Goal: Task Accomplishment & Management: Use online tool/utility

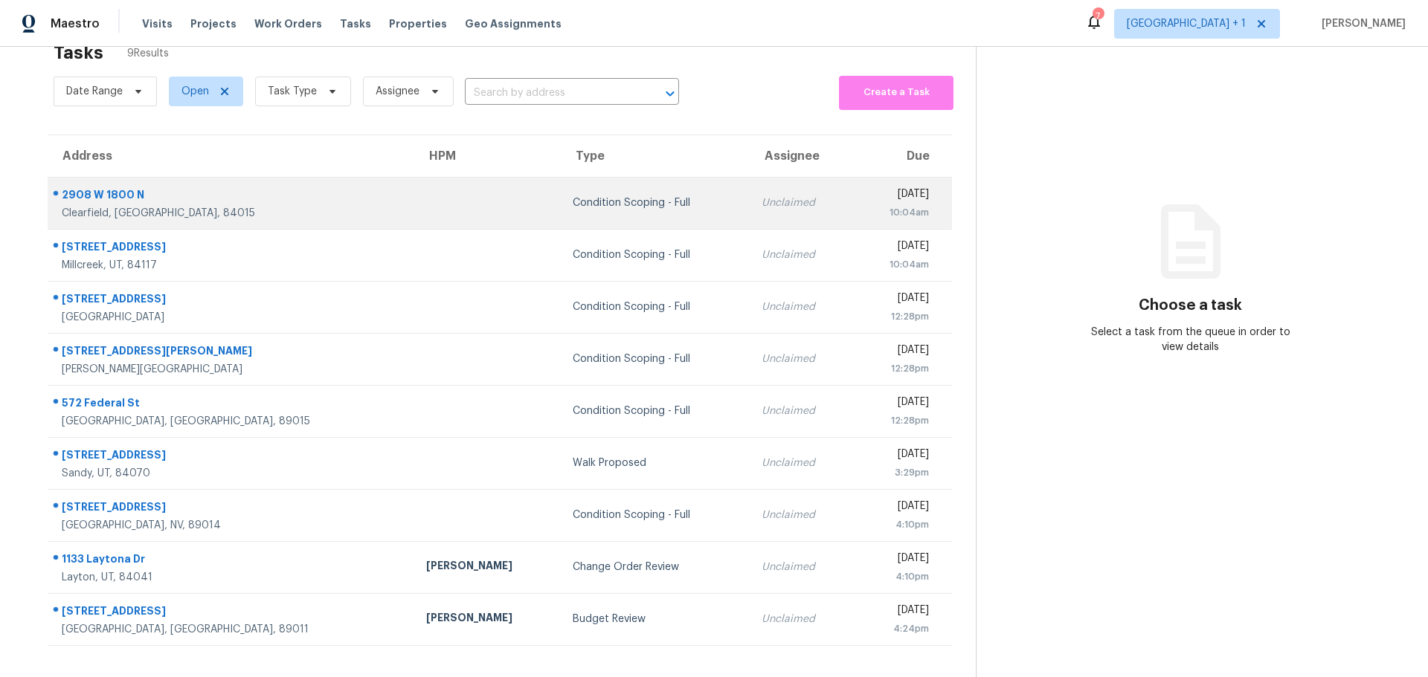
scroll to position [58, 0]
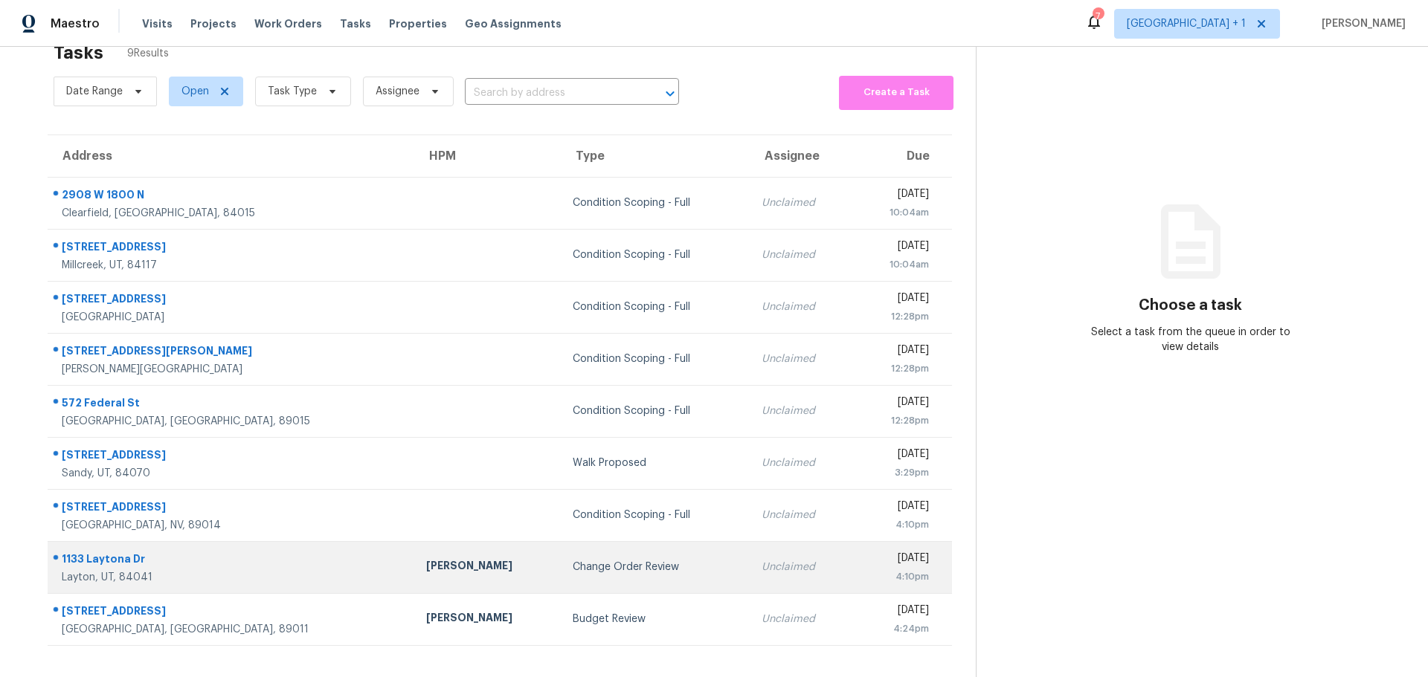
scroll to position [58, 0]
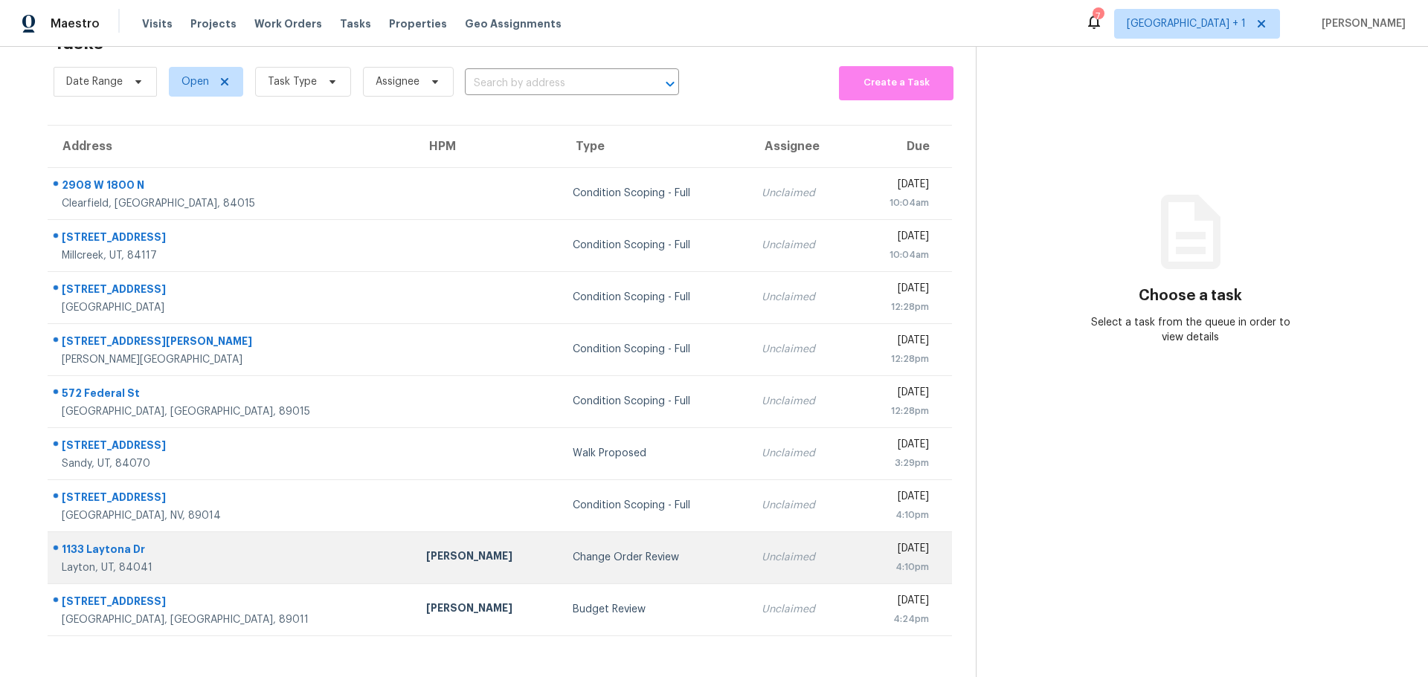
click at [414, 566] on td "[PERSON_NAME]" at bounding box center [487, 558] width 147 height 52
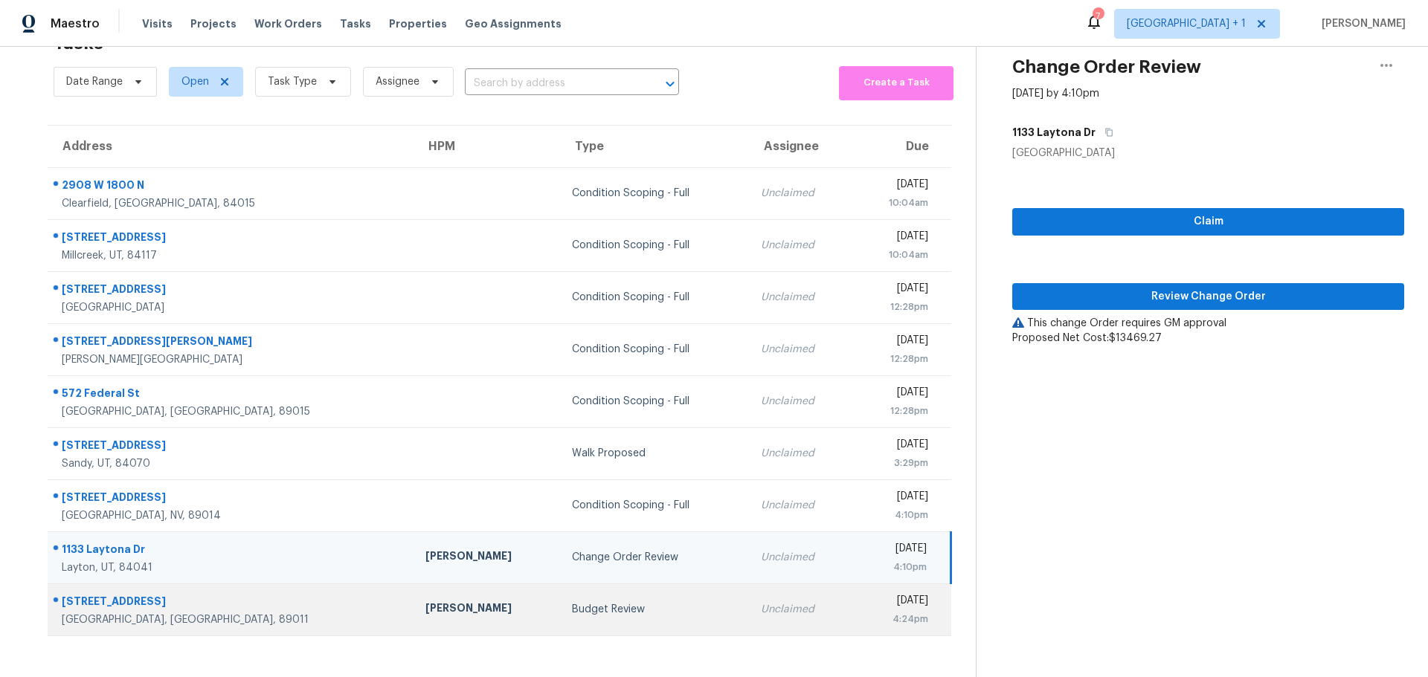
click at [425, 607] on div "[PERSON_NAME]" at bounding box center [486, 610] width 123 height 19
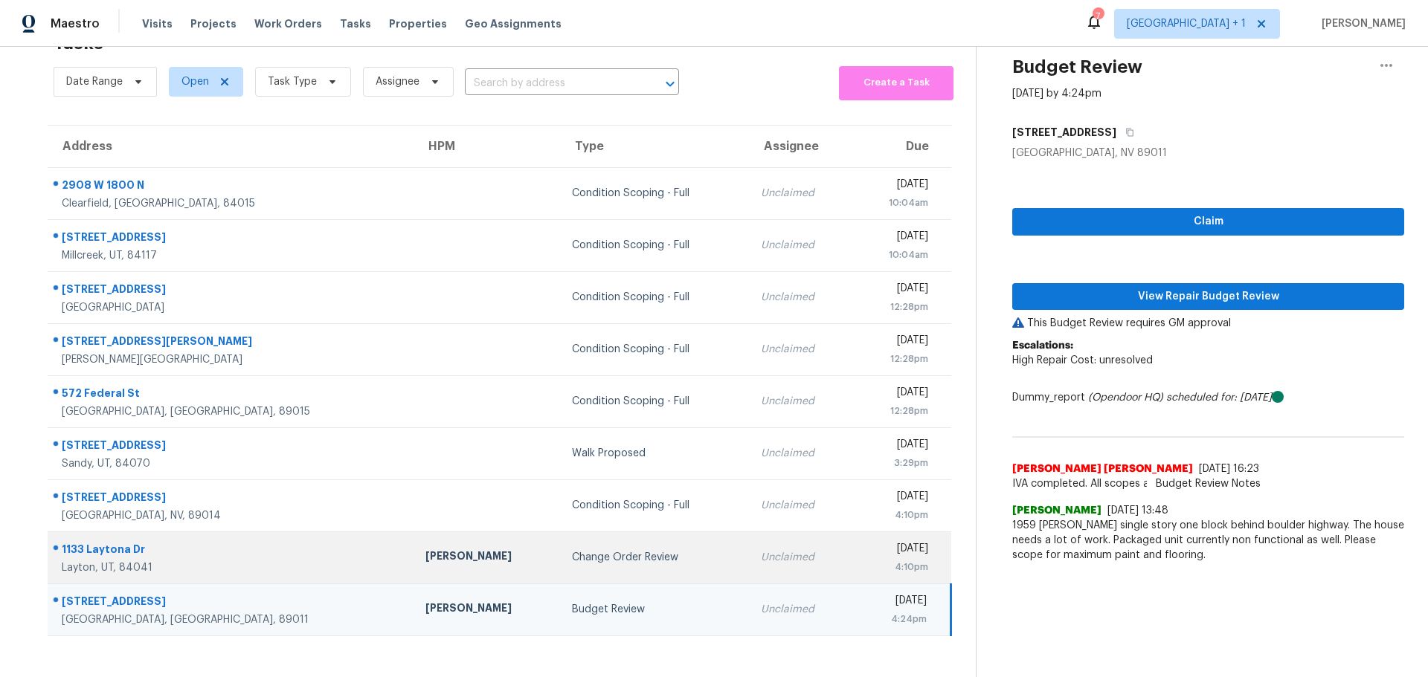
drag, startPoint x: 376, startPoint y: 549, endPoint x: 393, endPoint y: 538, distance: 19.4
click at [425, 549] on div "Jaime Angulo" at bounding box center [486, 558] width 123 height 19
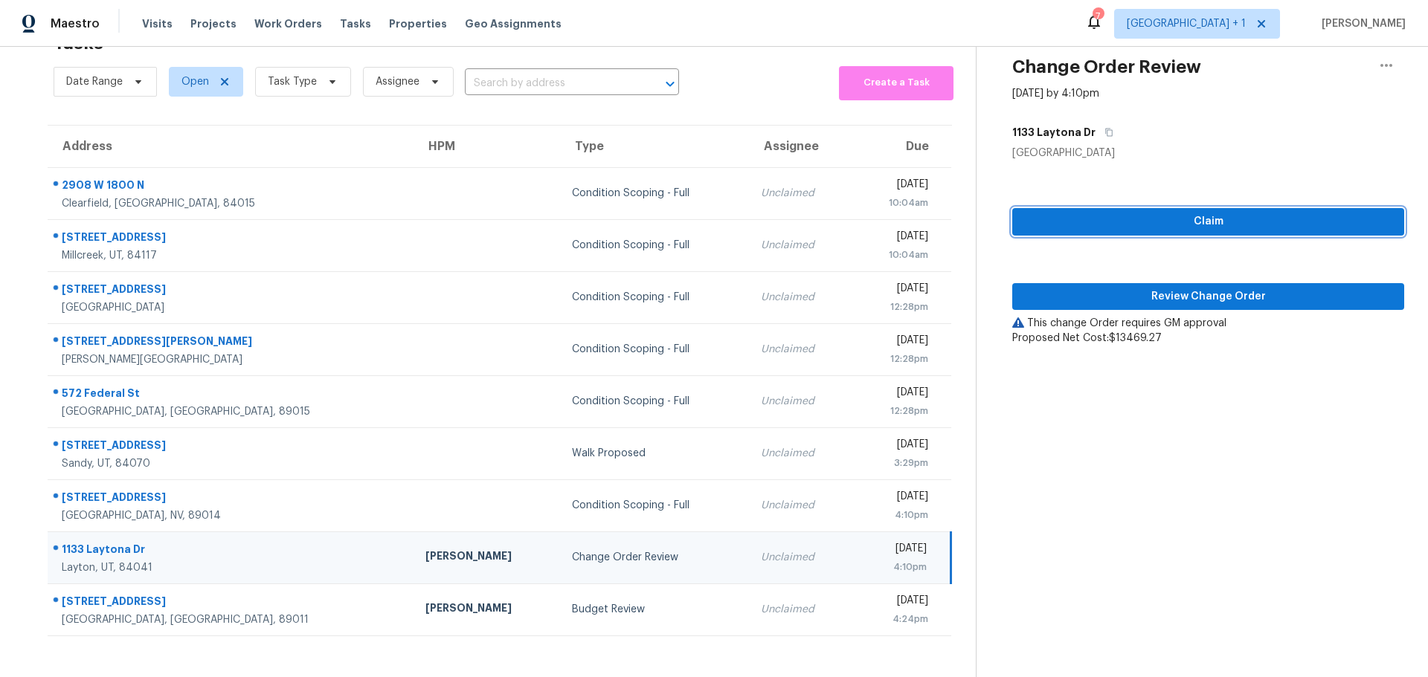
click at [1085, 213] on span "Claim" at bounding box center [1208, 222] width 368 height 19
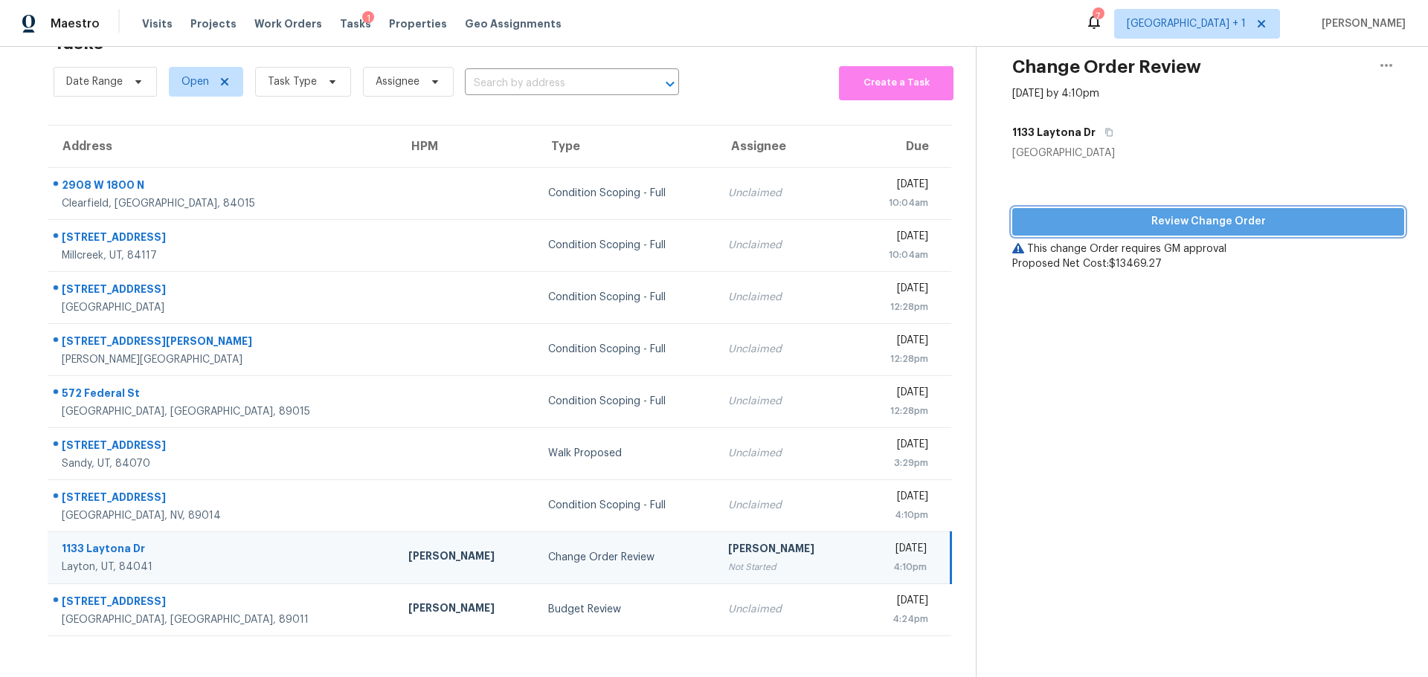
click at [1180, 213] on span "Review Change Order" at bounding box center [1208, 222] width 368 height 19
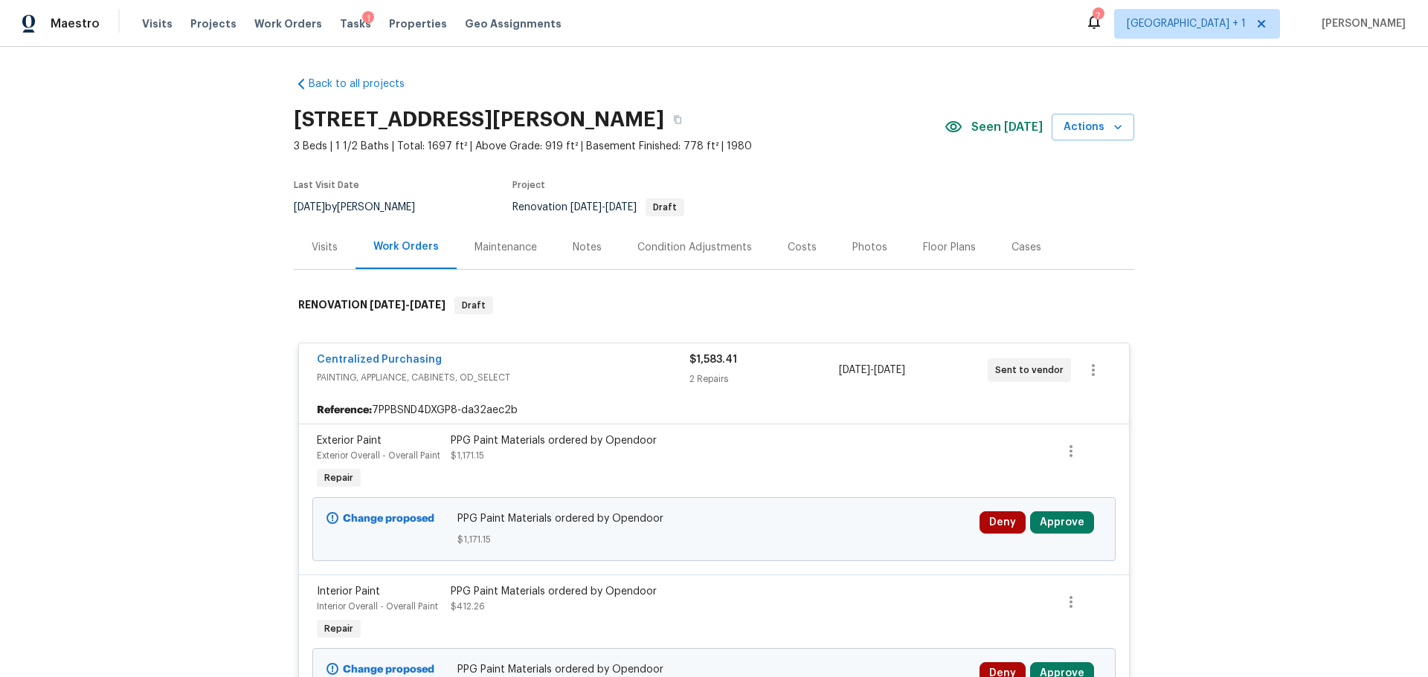
click at [795, 238] on div "Costs" at bounding box center [802, 247] width 65 height 44
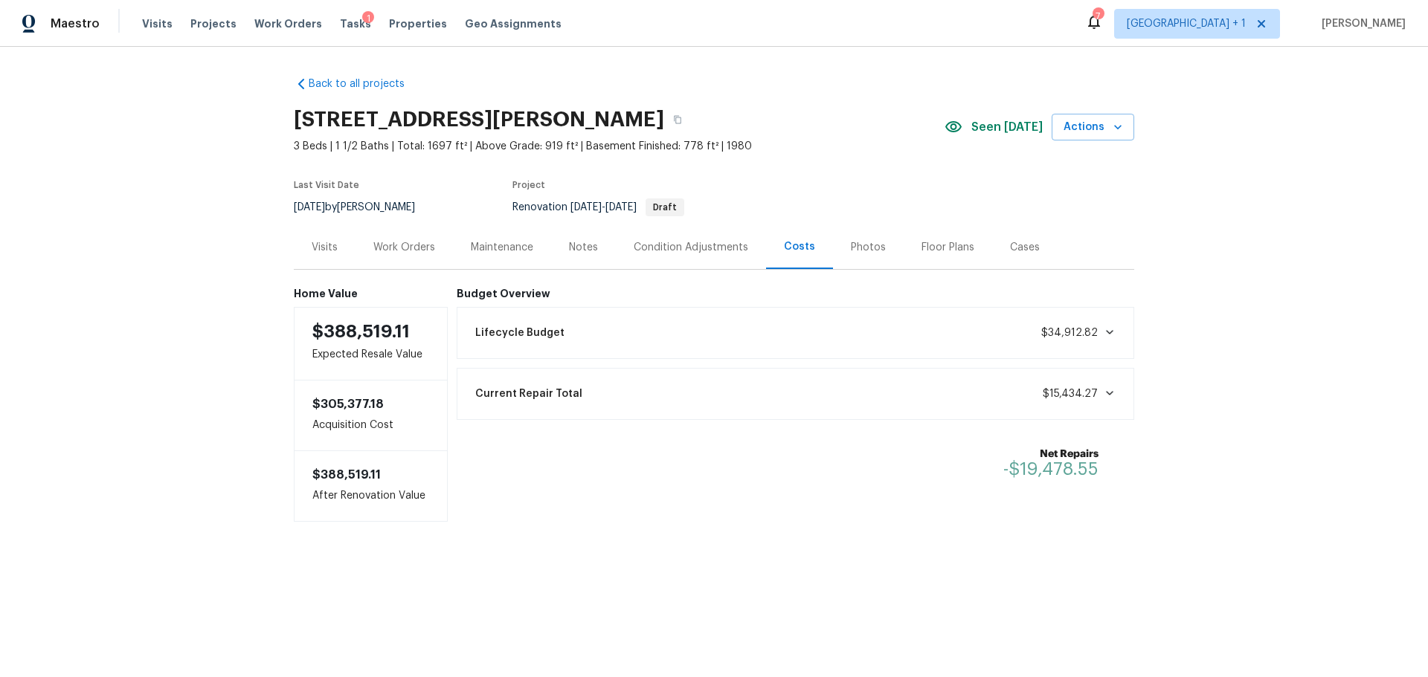
click at [715, 242] on div "Condition Adjustments" at bounding box center [691, 247] width 115 height 15
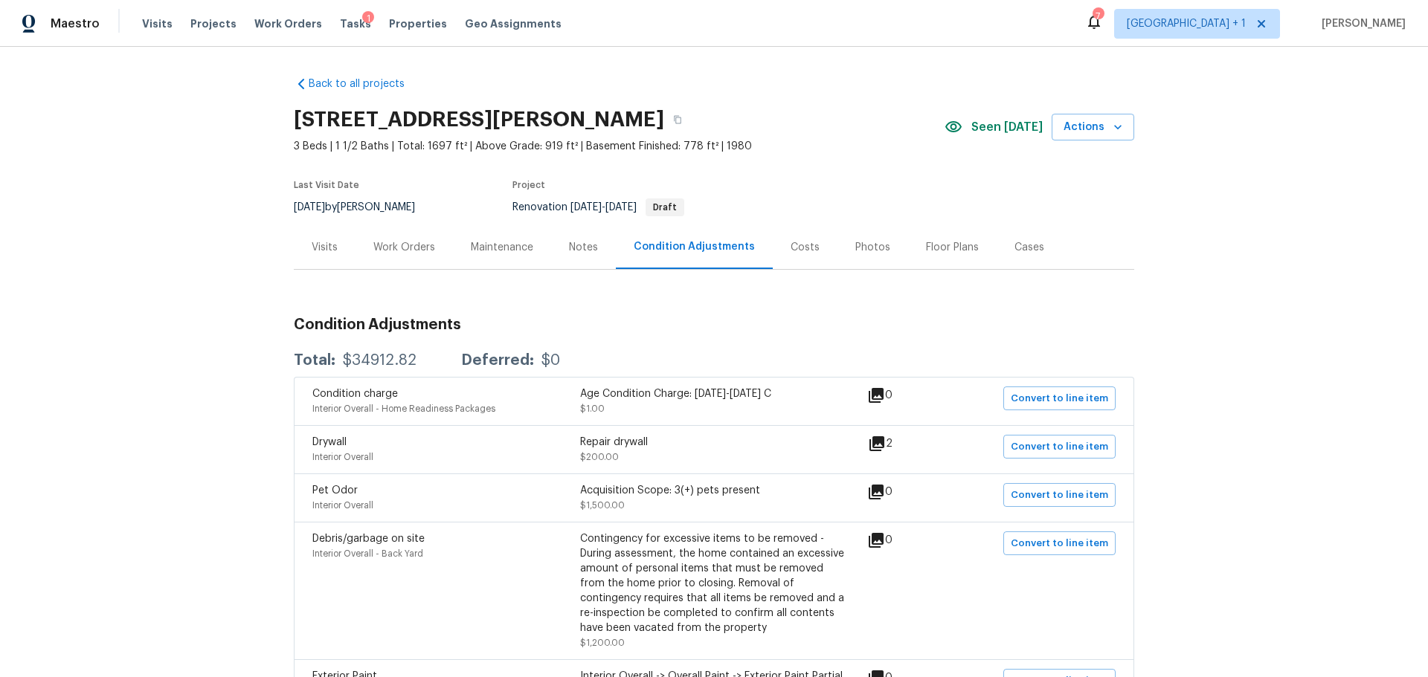
click at [399, 245] on div "Work Orders" at bounding box center [404, 247] width 62 height 15
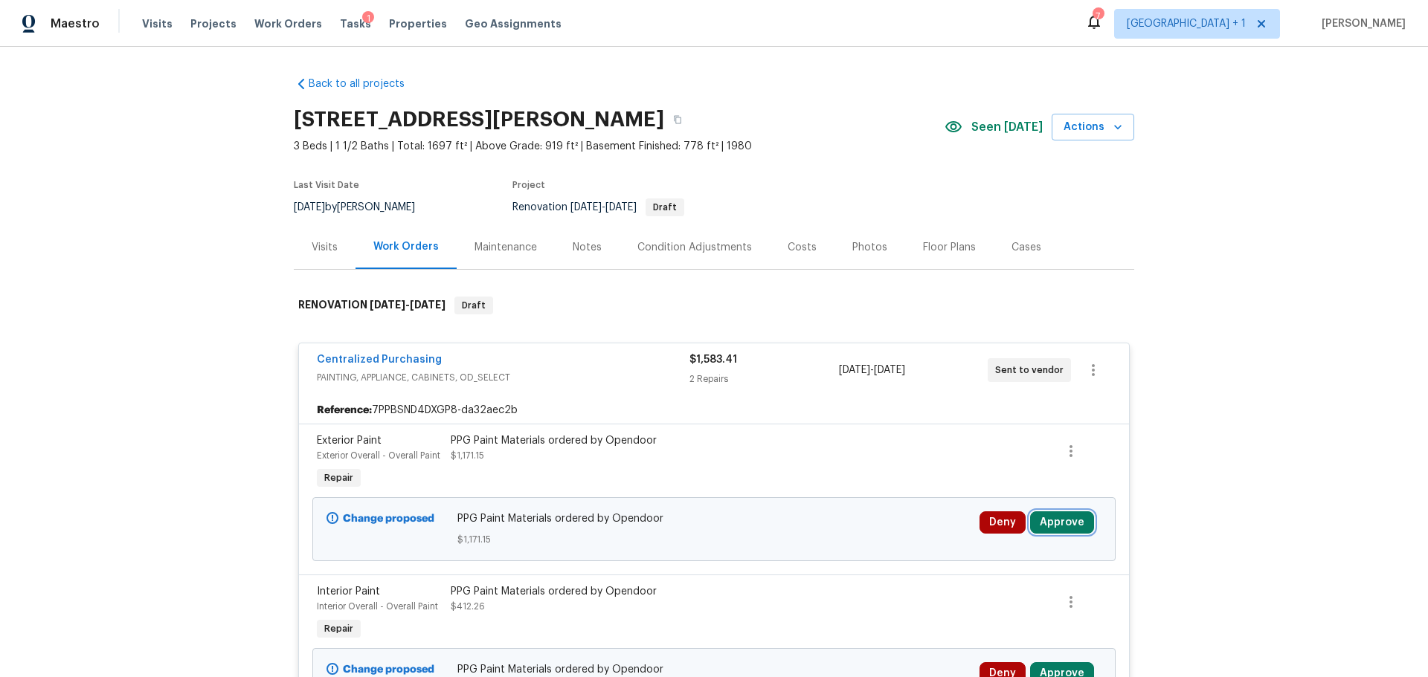
click at [1047, 526] on button "Approve" at bounding box center [1062, 523] width 64 height 22
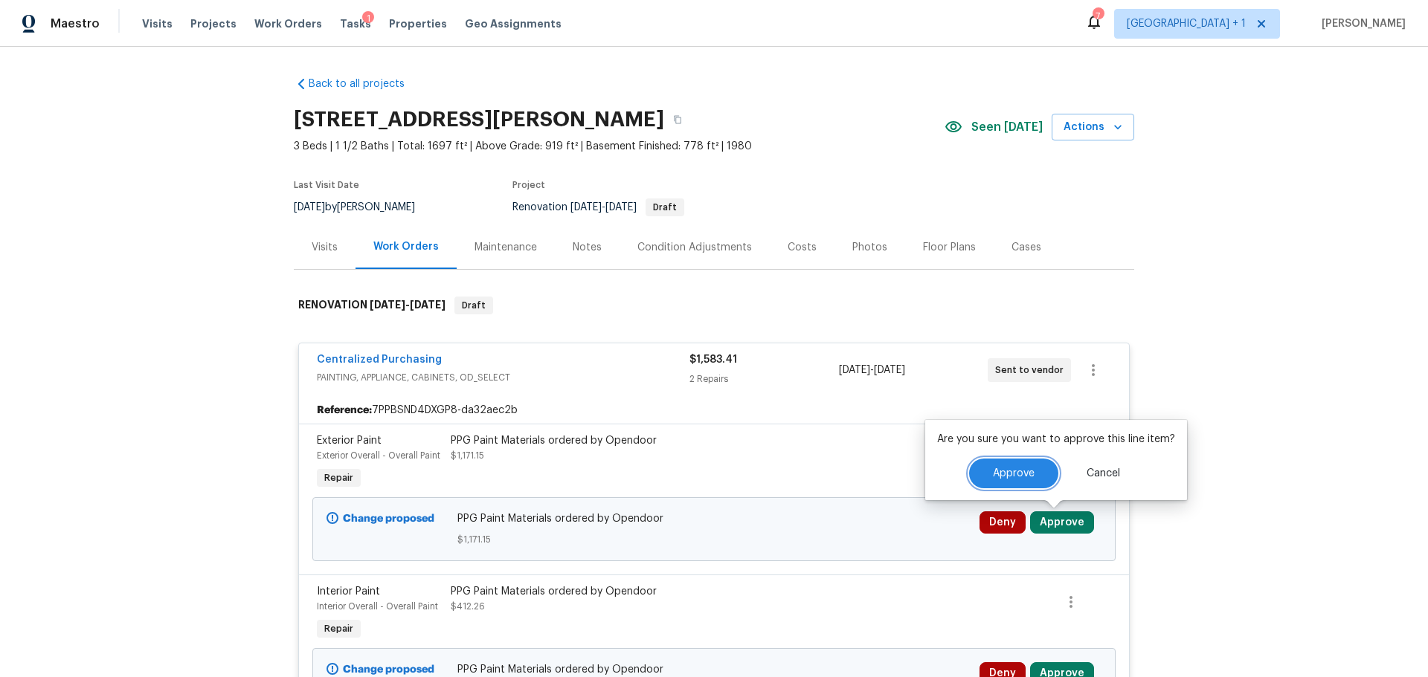
click at [1008, 463] on button "Approve" at bounding box center [1013, 474] width 89 height 30
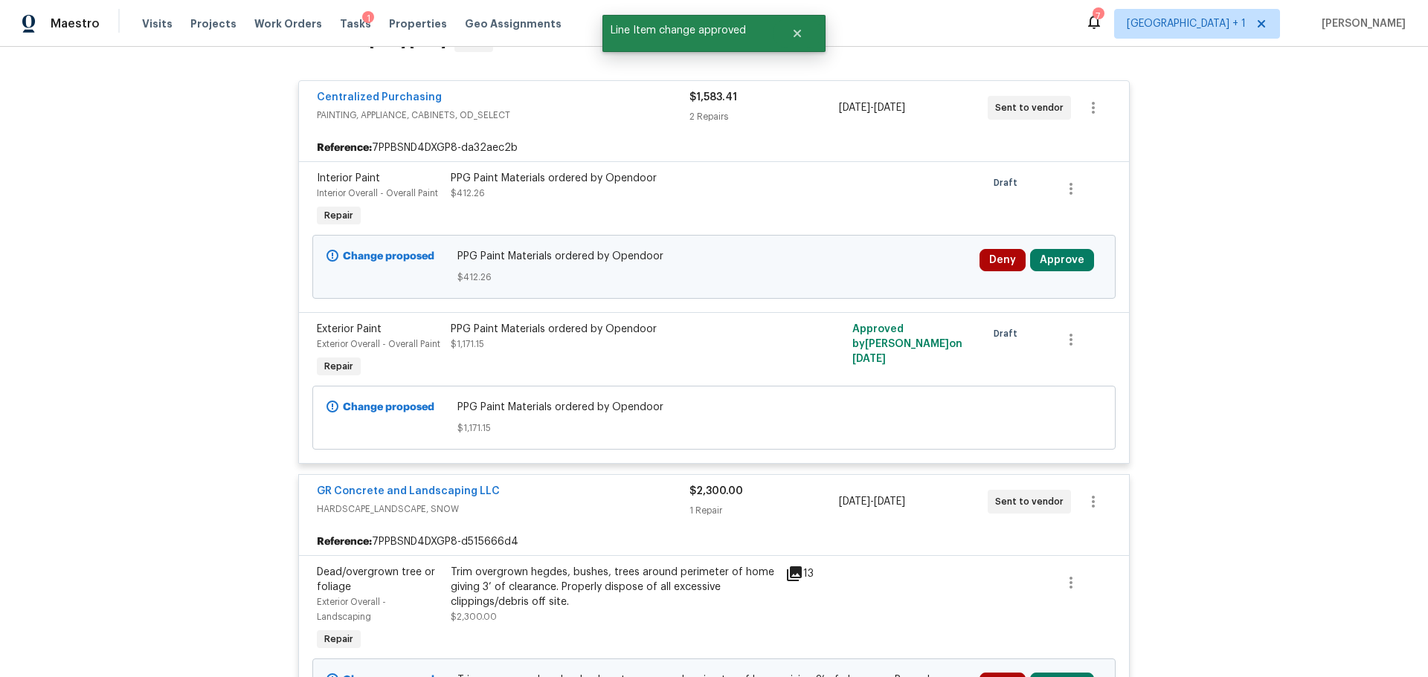
scroll to position [297, 0]
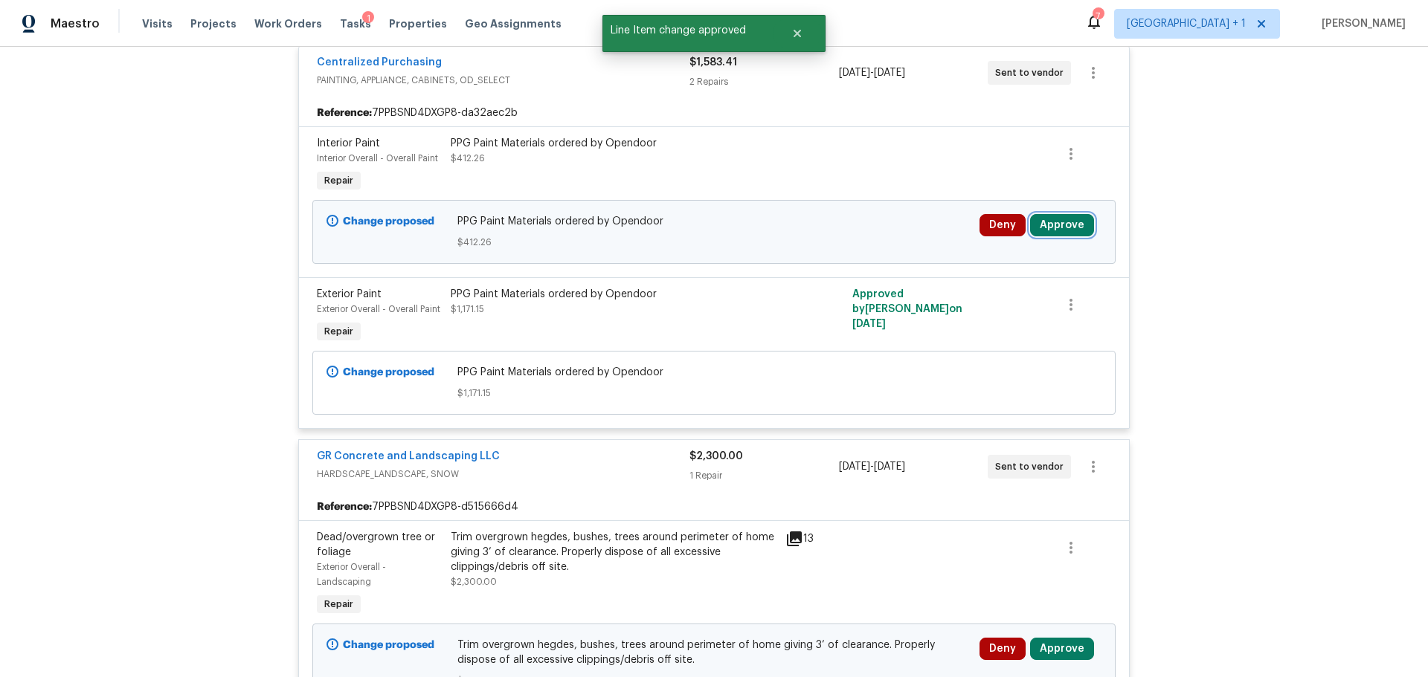
click at [1046, 214] on button "Approve" at bounding box center [1062, 225] width 64 height 22
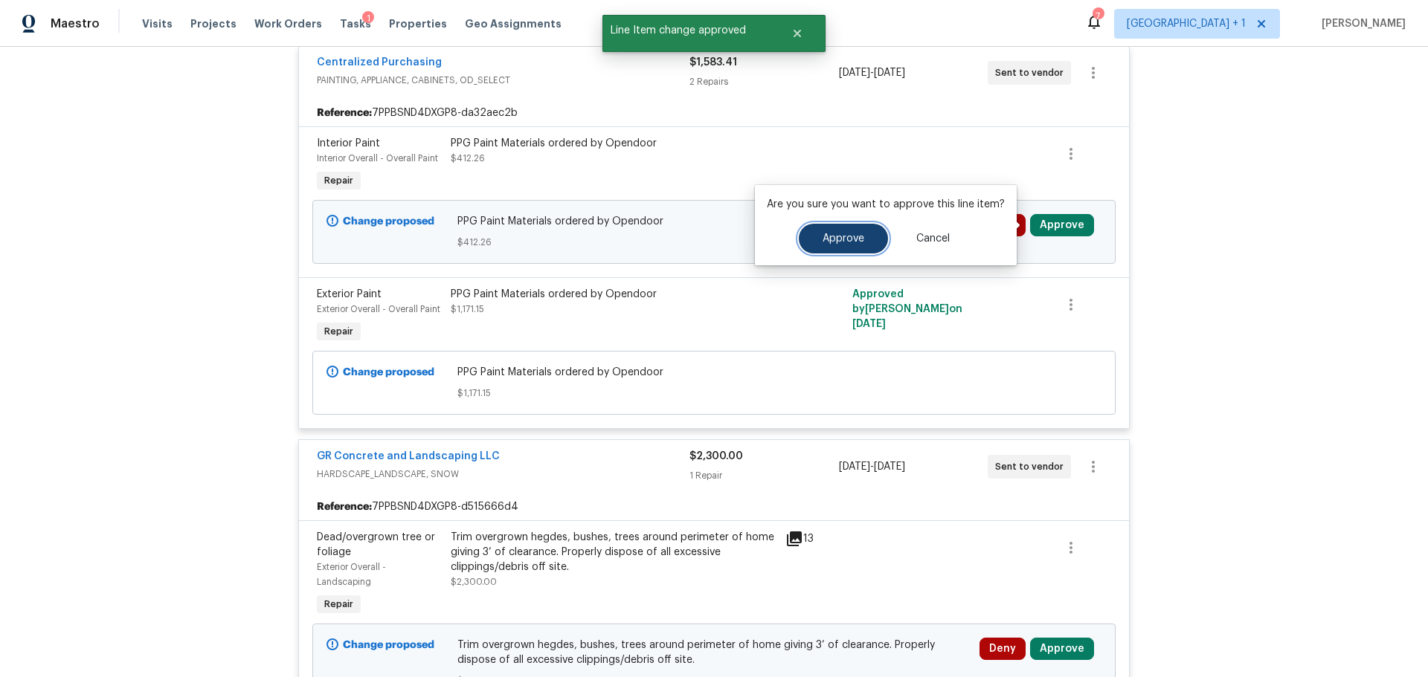
click at [814, 238] on button "Approve" at bounding box center [843, 239] width 89 height 30
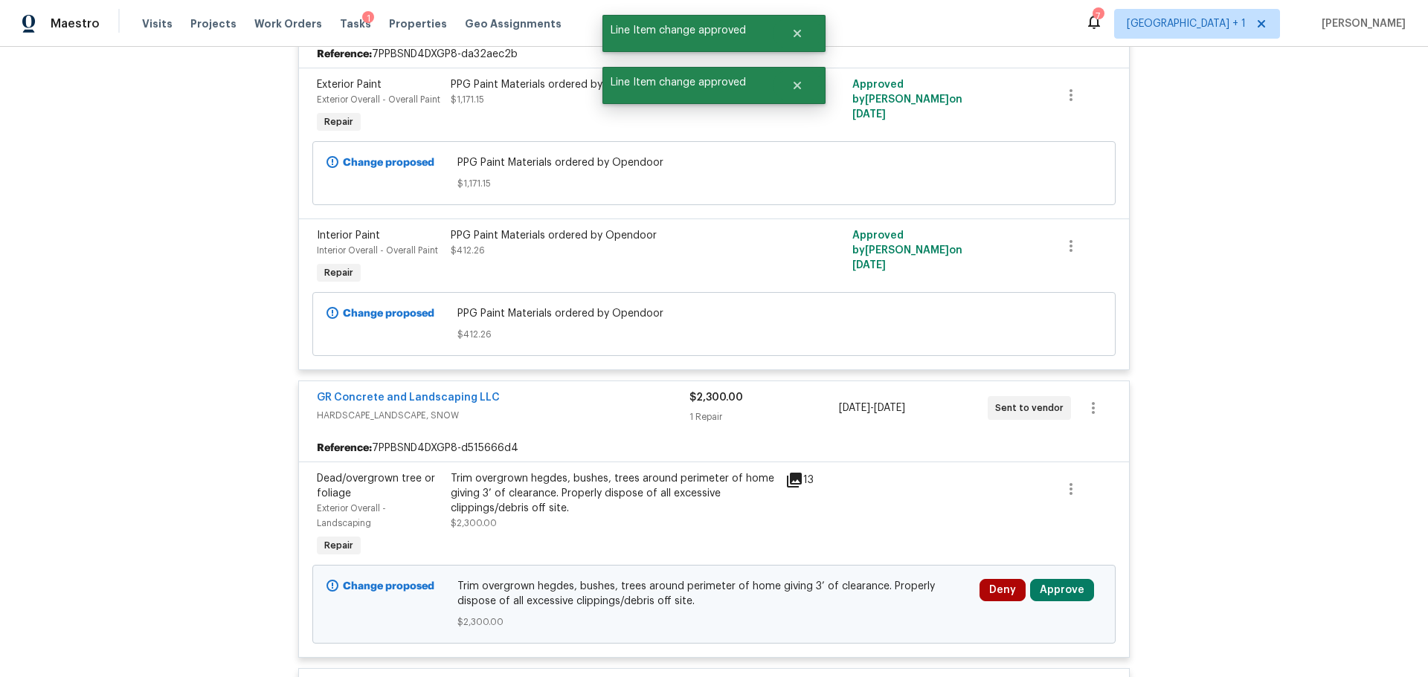
scroll to position [595, 0]
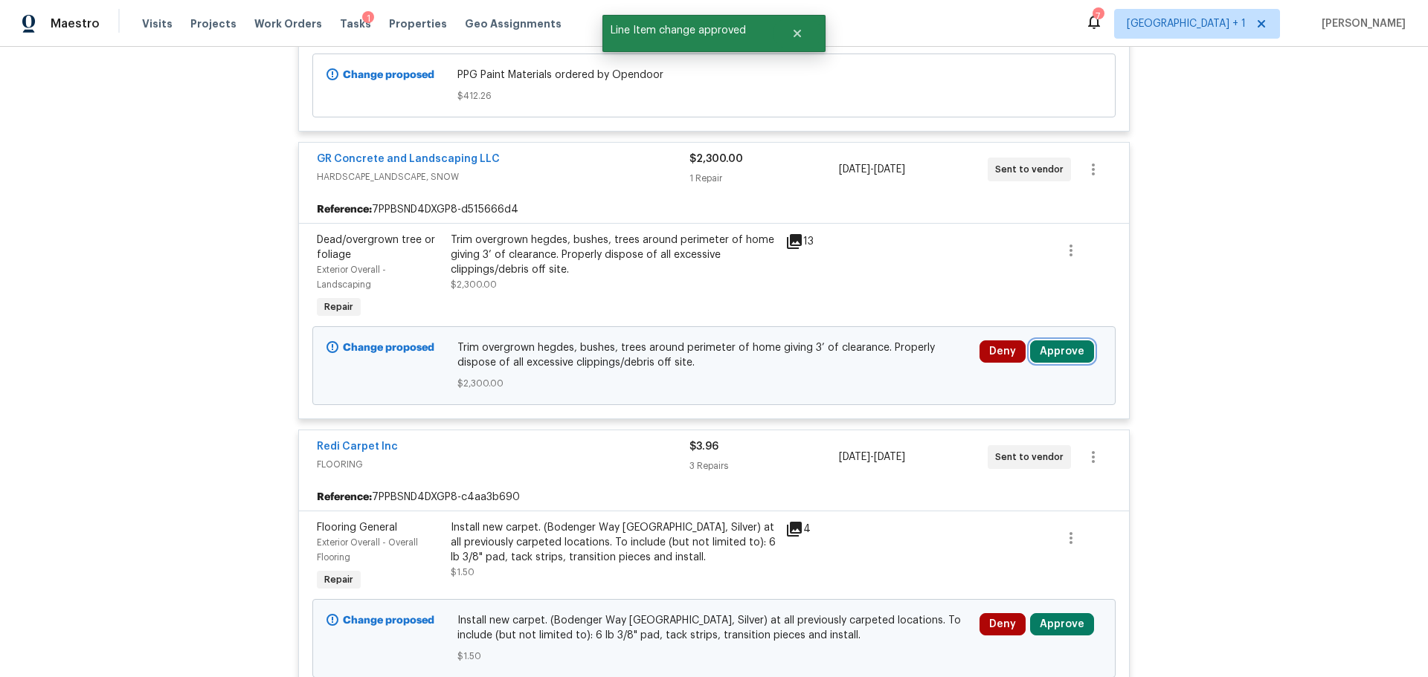
click at [1080, 351] on button "Approve" at bounding box center [1062, 352] width 64 height 22
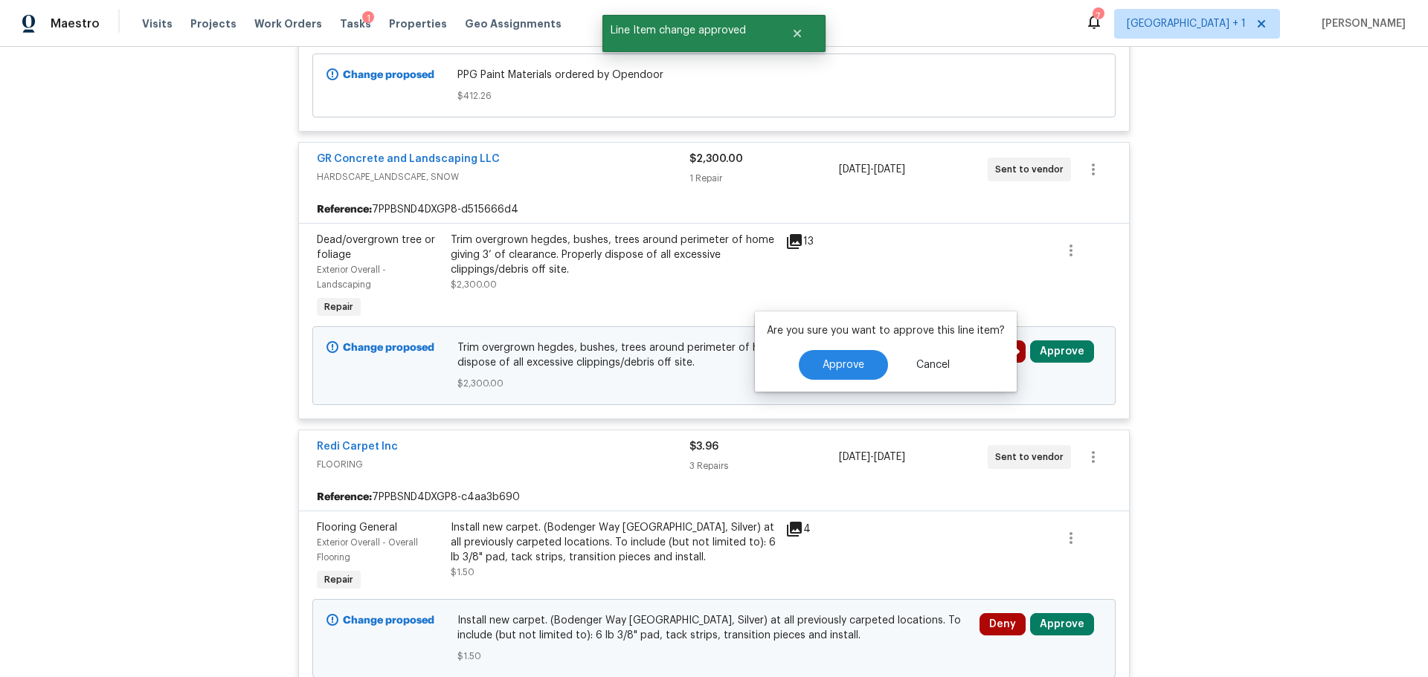
click at [794, 359] on div "Approve Cancel" at bounding box center [886, 365] width 238 height 30
click at [829, 379] on button "Approve" at bounding box center [843, 365] width 89 height 30
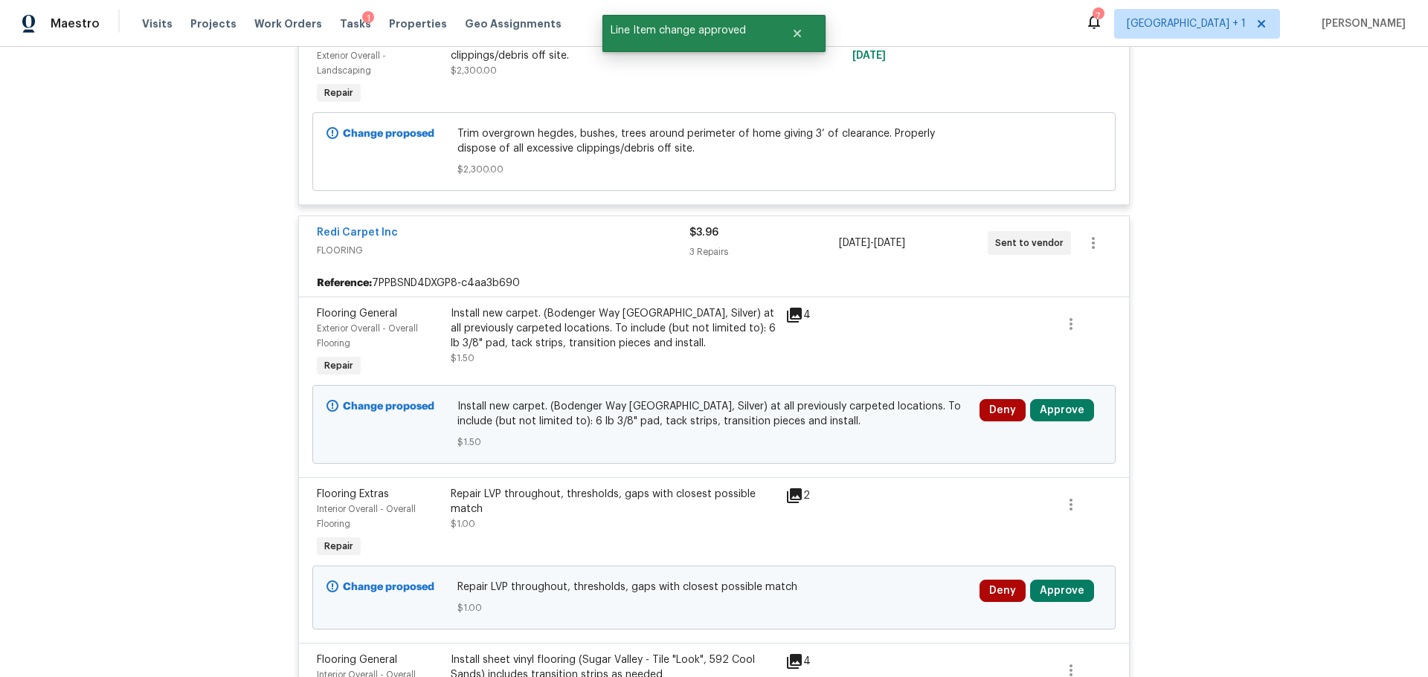
scroll to position [818, 0]
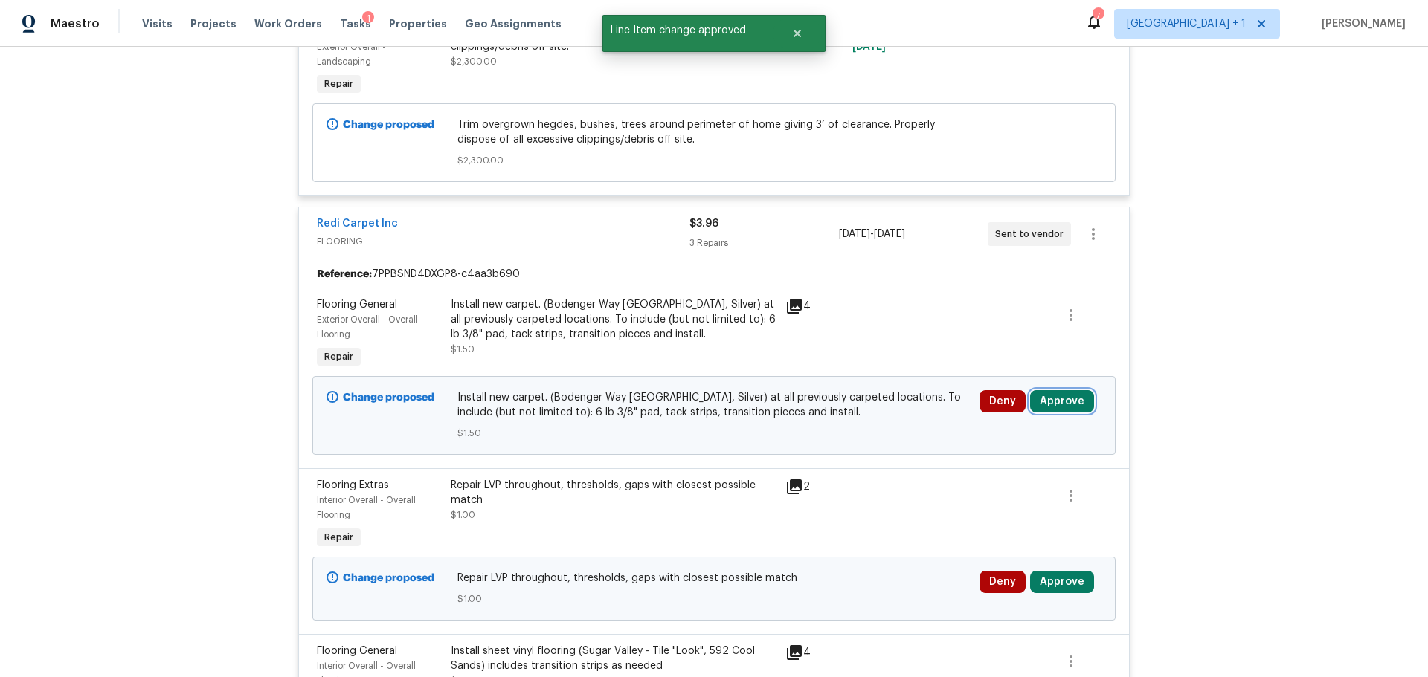
click at [1068, 402] on button "Approve" at bounding box center [1062, 401] width 64 height 22
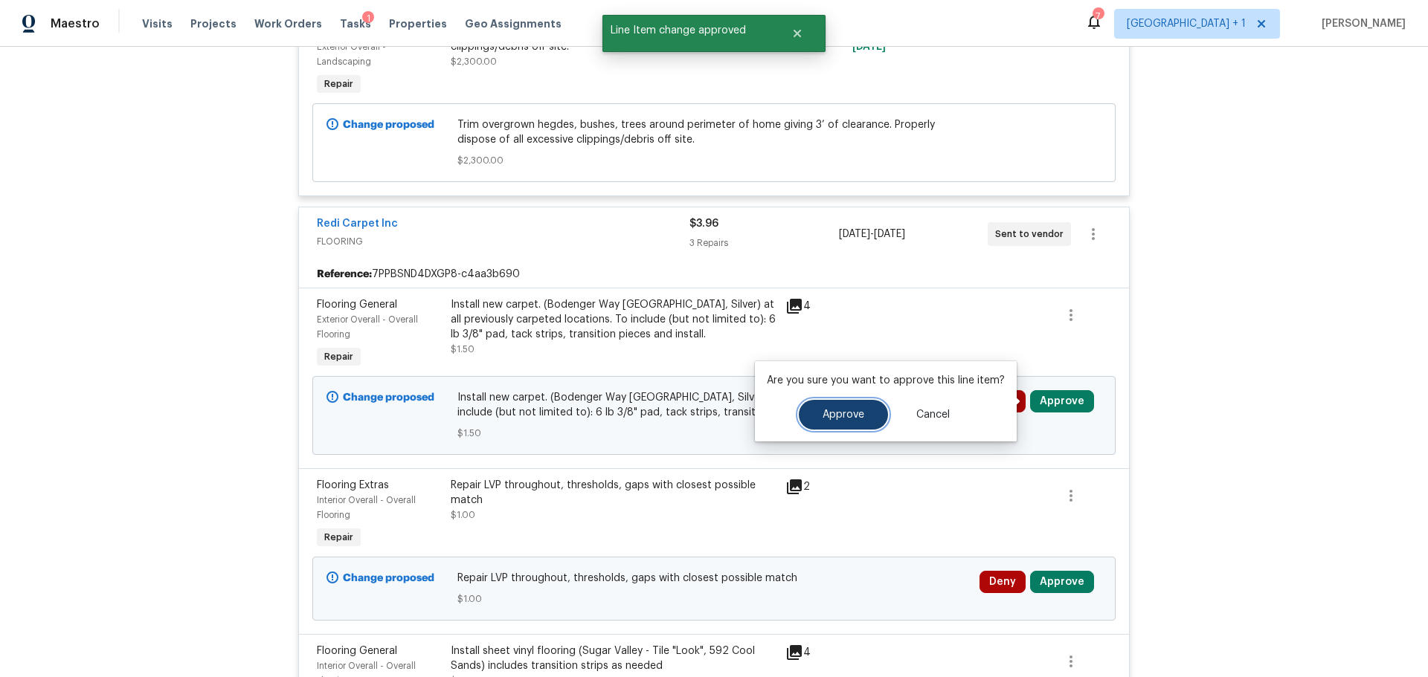
click at [837, 412] on span "Approve" at bounding box center [843, 415] width 42 height 11
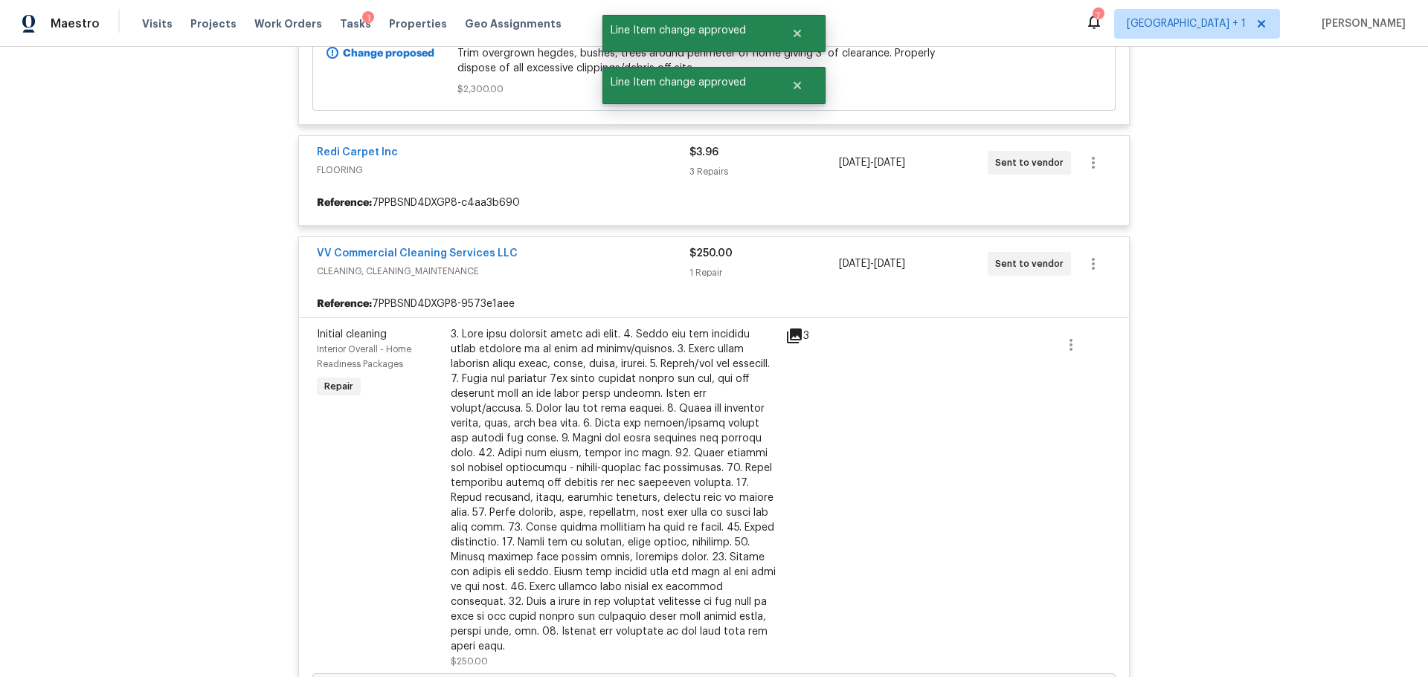
scroll to position [967, 0]
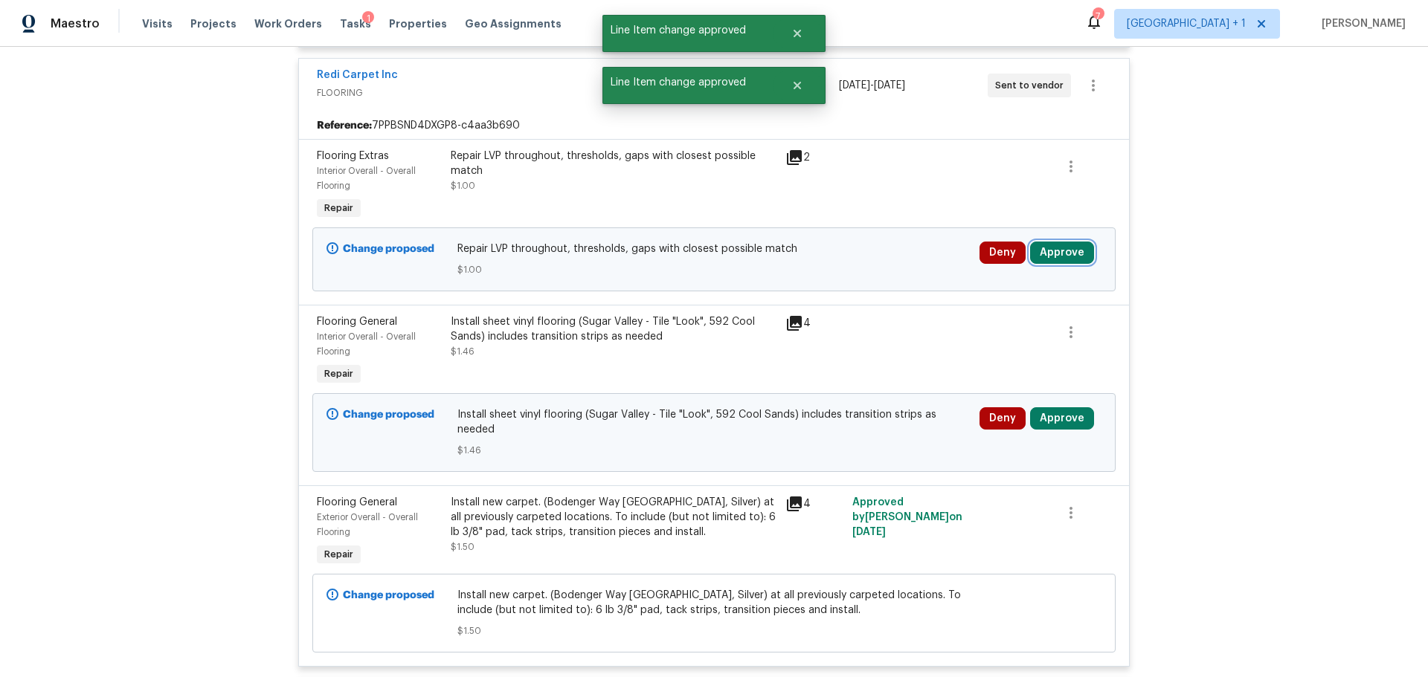
click at [1072, 248] on button "Approve" at bounding box center [1062, 253] width 64 height 22
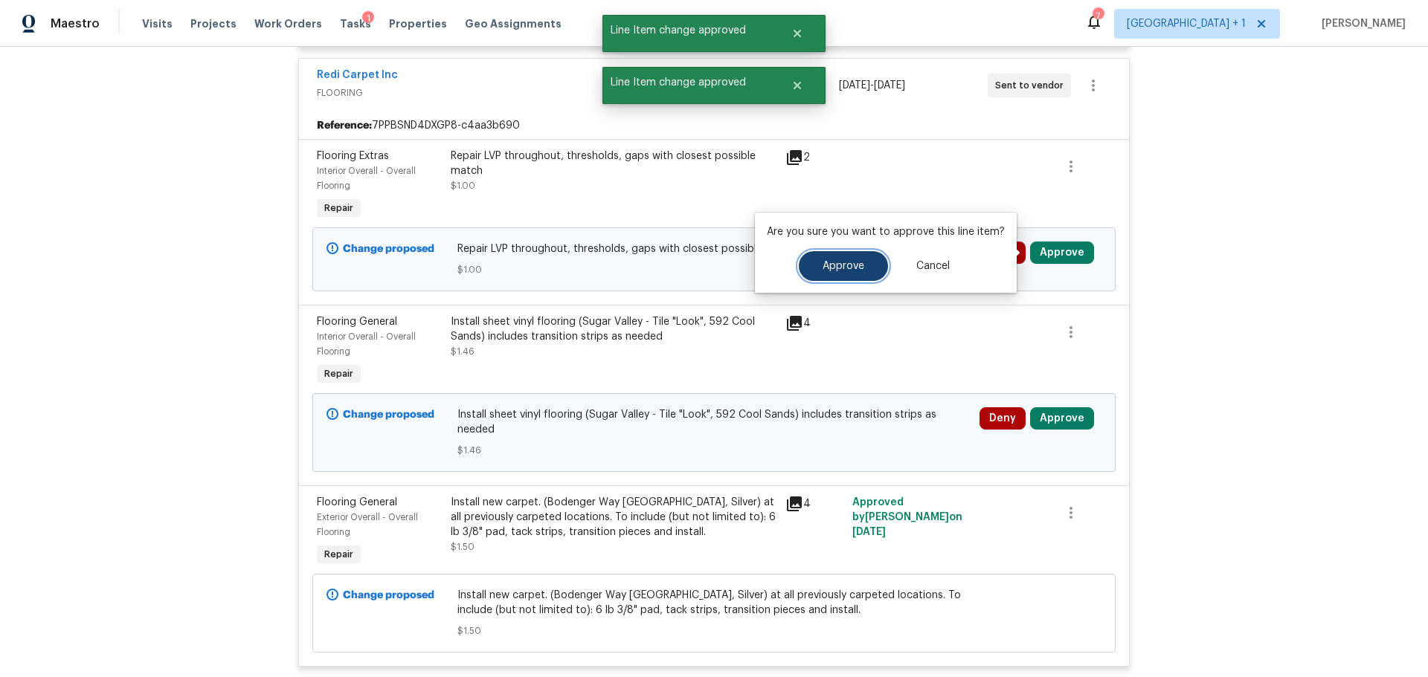
click at [848, 268] on span "Approve" at bounding box center [843, 266] width 42 height 11
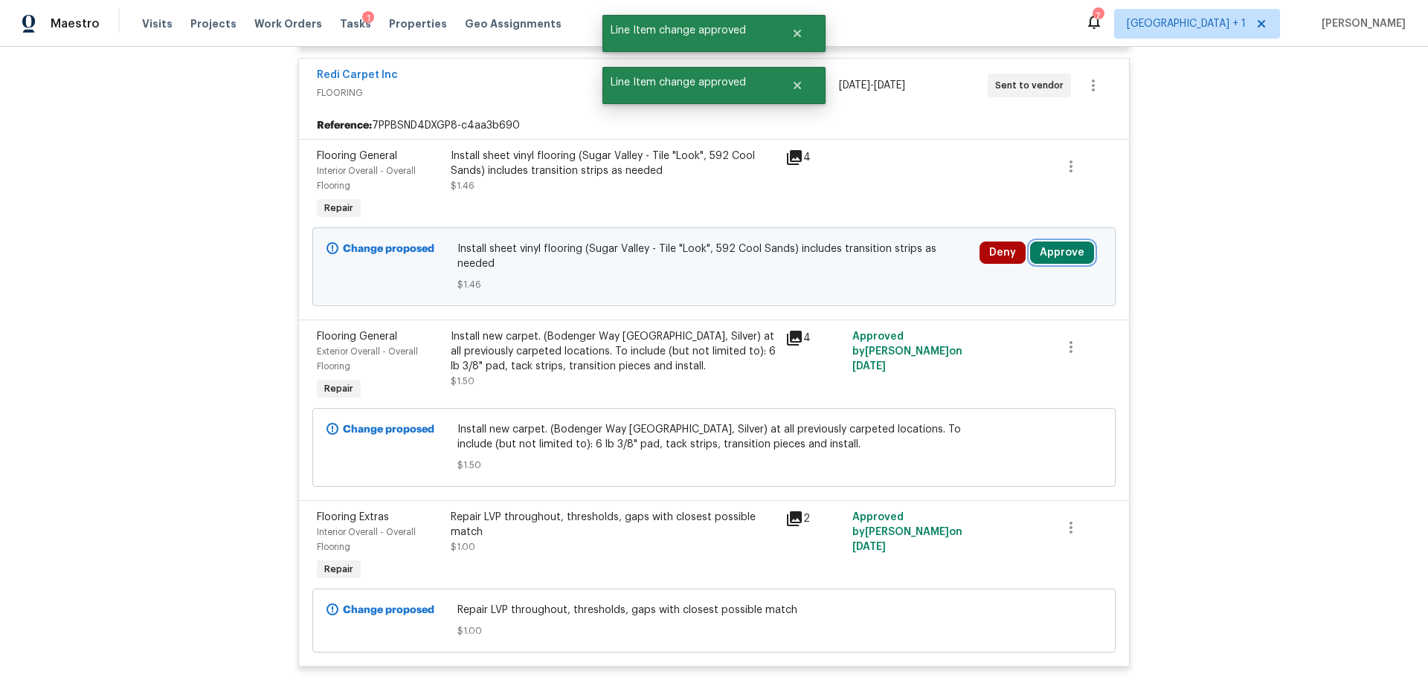
click at [1051, 259] on button "Approve" at bounding box center [1062, 253] width 64 height 22
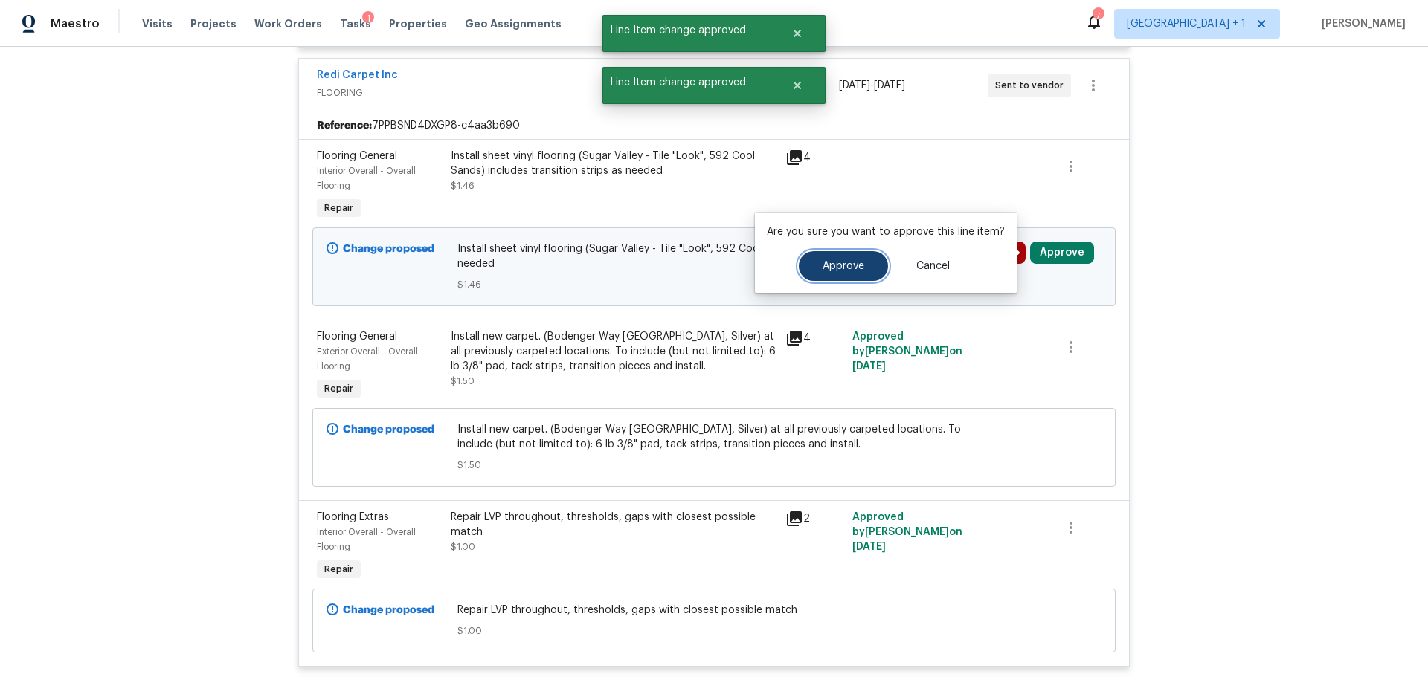
click at [848, 270] on span "Approve" at bounding box center [843, 266] width 42 height 11
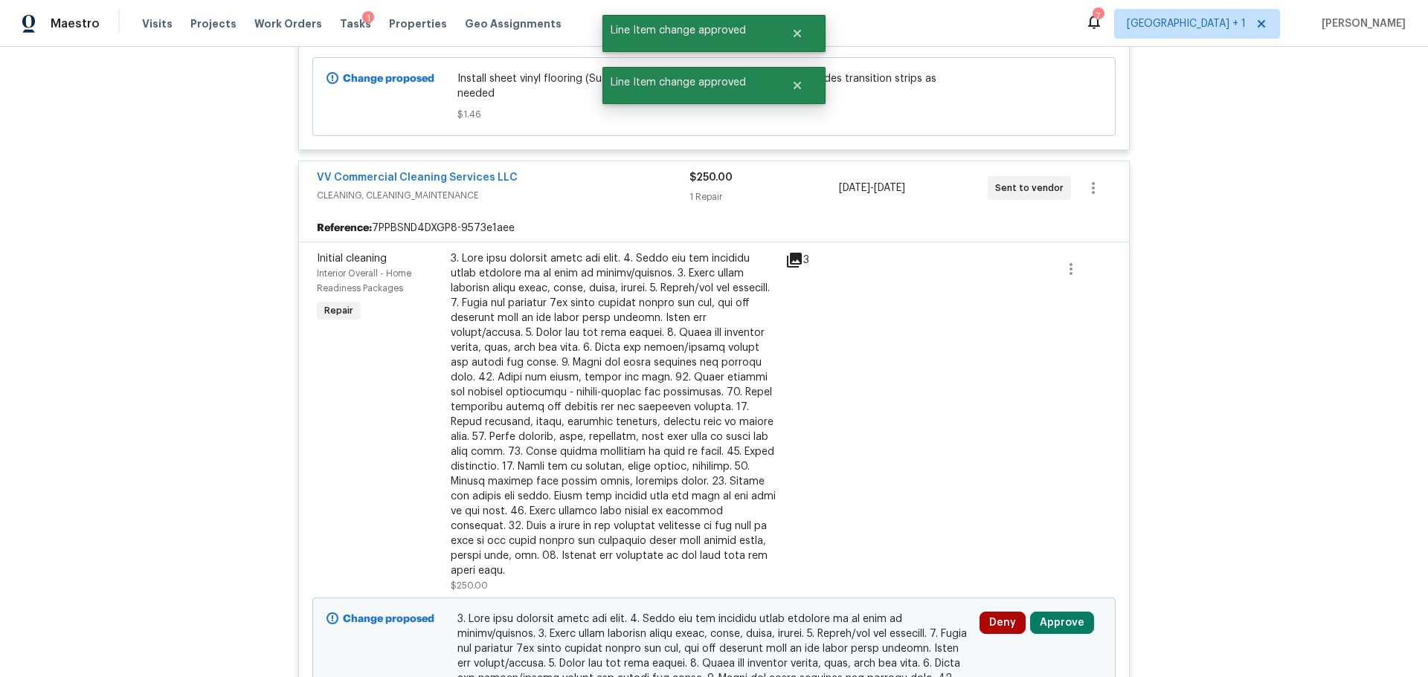
scroll to position [1487, 0]
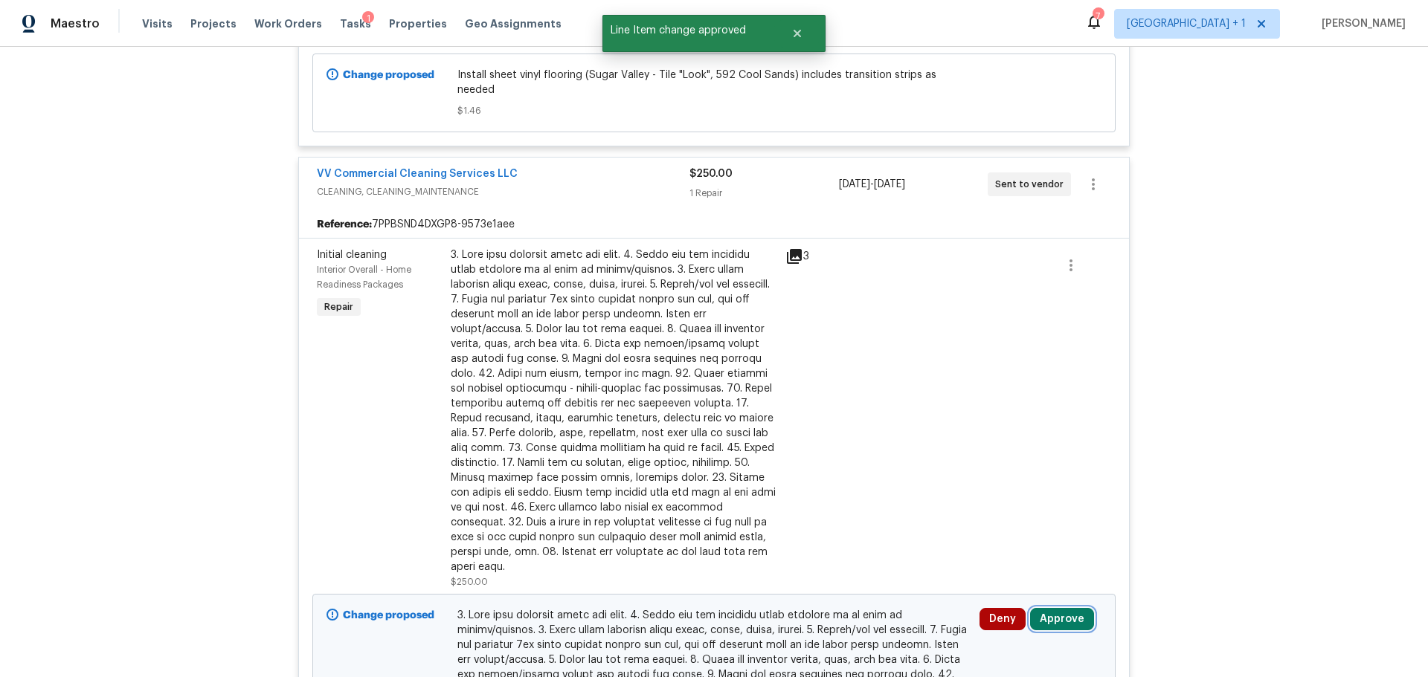
click at [1061, 608] on button "Approve" at bounding box center [1062, 619] width 64 height 22
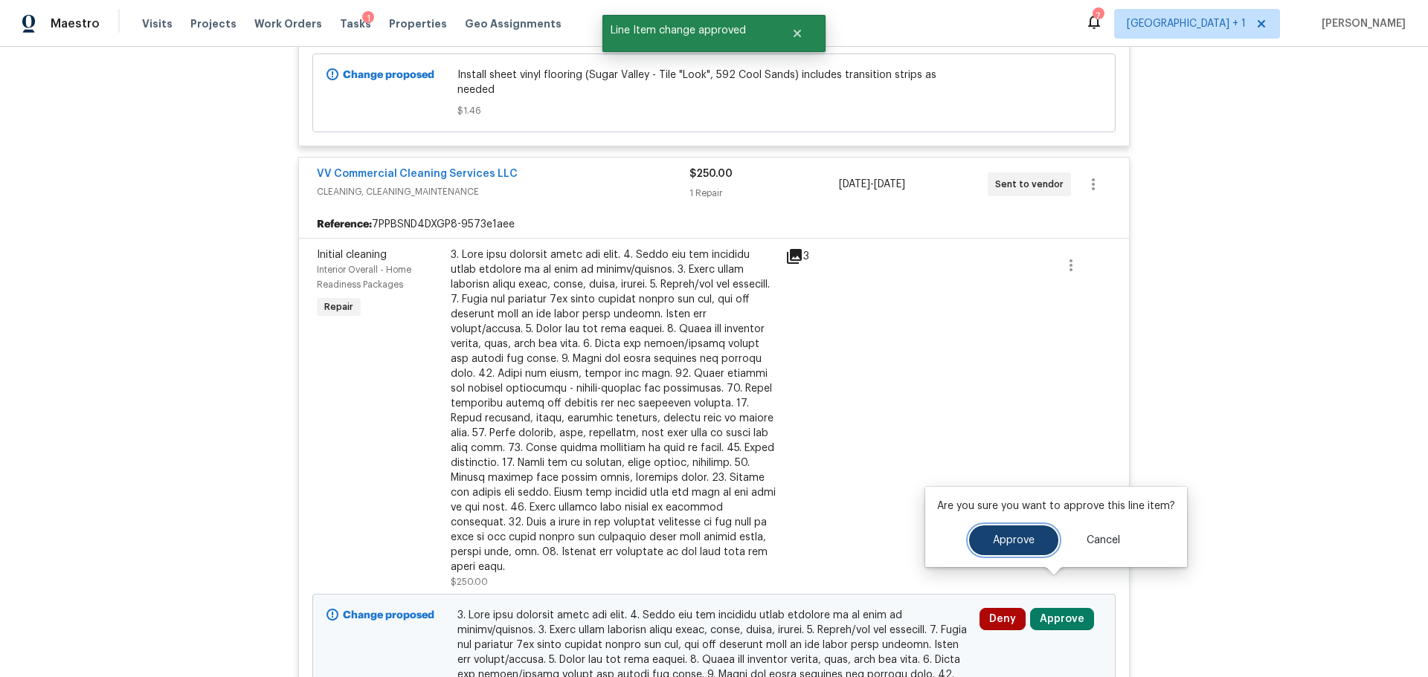
click at [997, 541] on span "Approve" at bounding box center [1014, 540] width 42 height 11
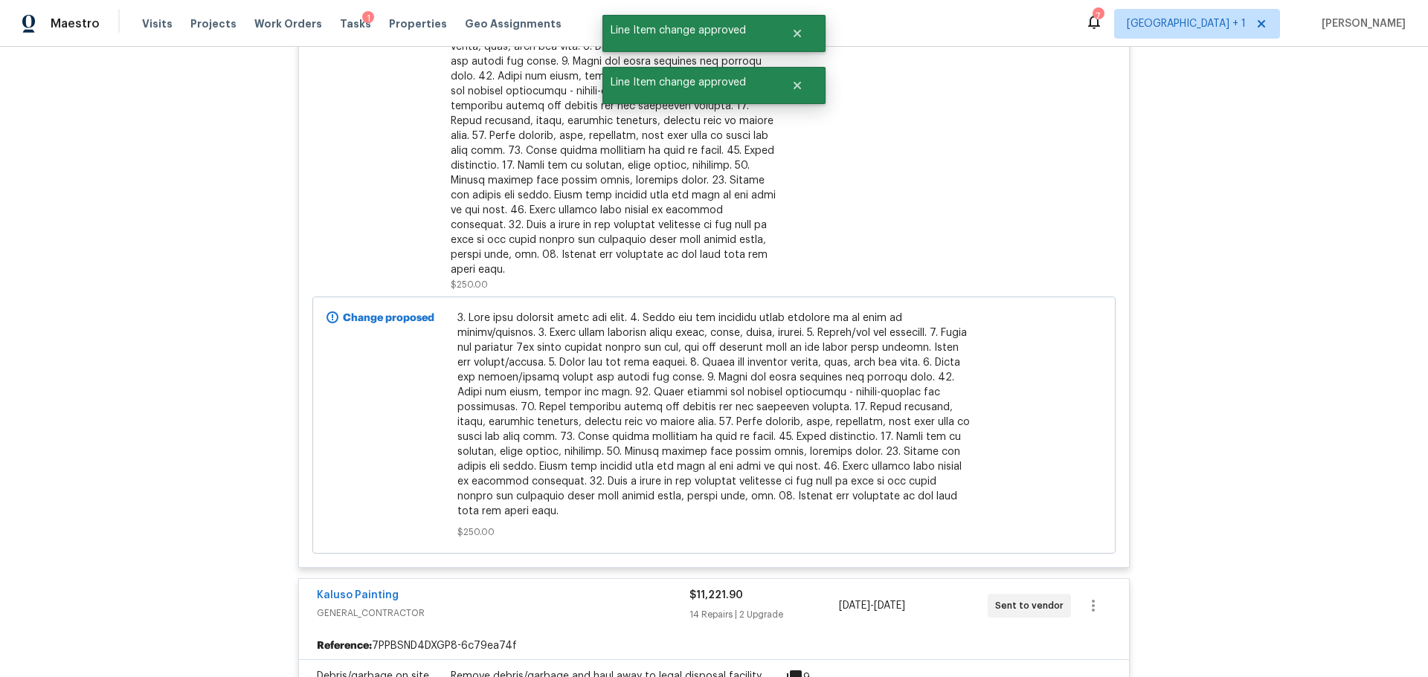
scroll to position [2008, 0]
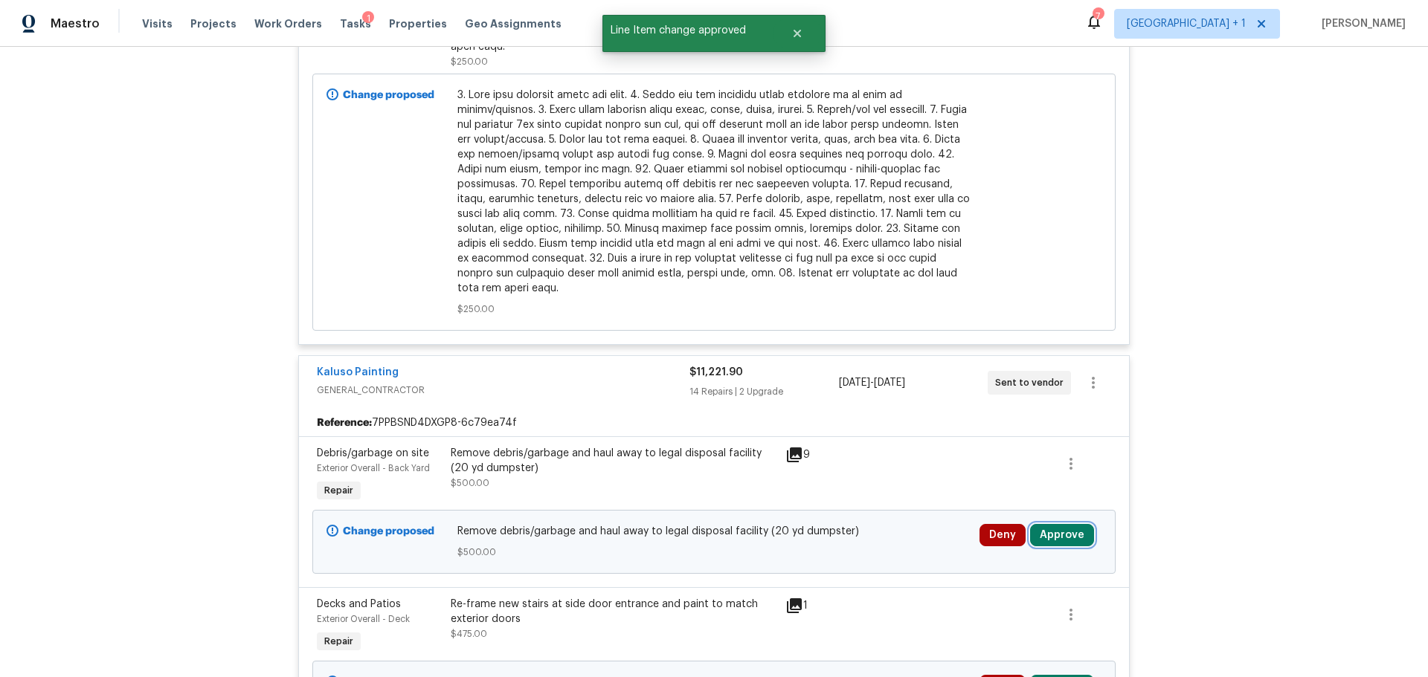
click at [1043, 524] on button "Approve" at bounding box center [1062, 535] width 64 height 22
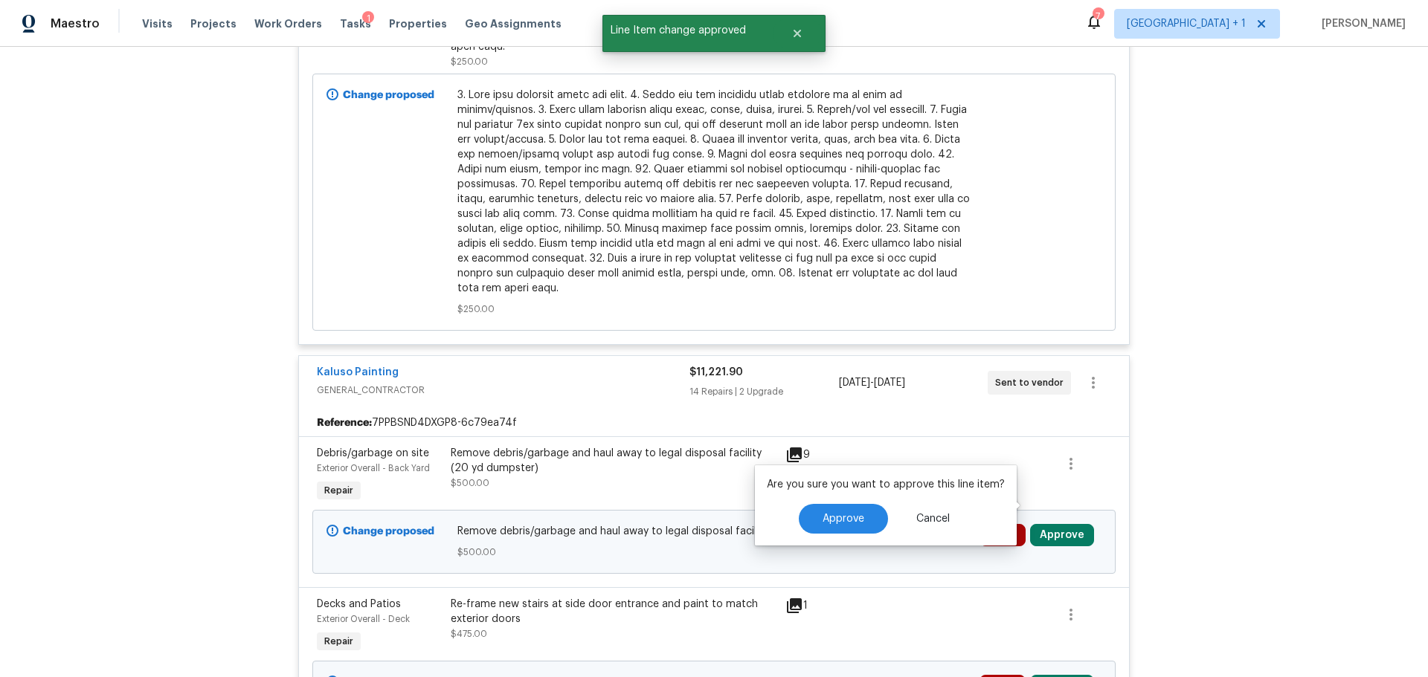
click at [794, 534] on div "Are you sure you want to approve this line item? Approve Cancel" at bounding box center [886, 506] width 262 height 80
click at [844, 525] on button "Approve" at bounding box center [843, 519] width 89 height 30
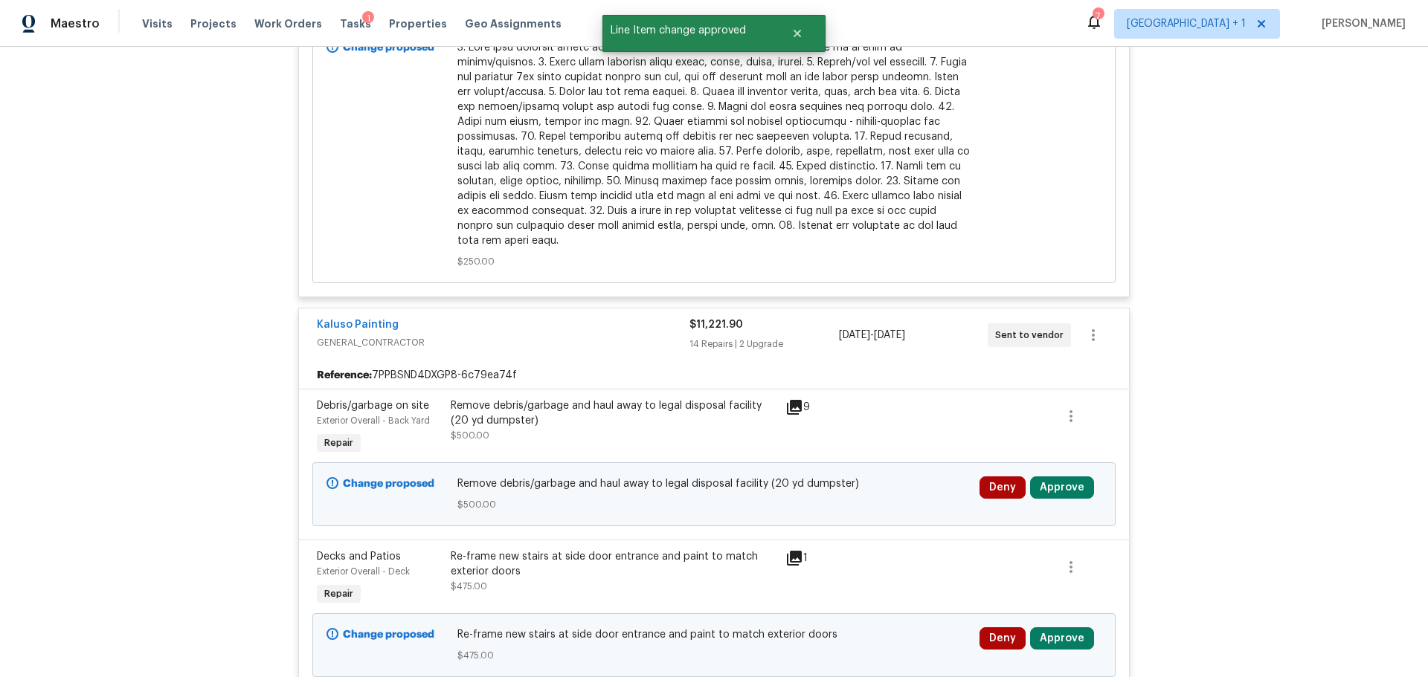
scroll to position [2082, 0]
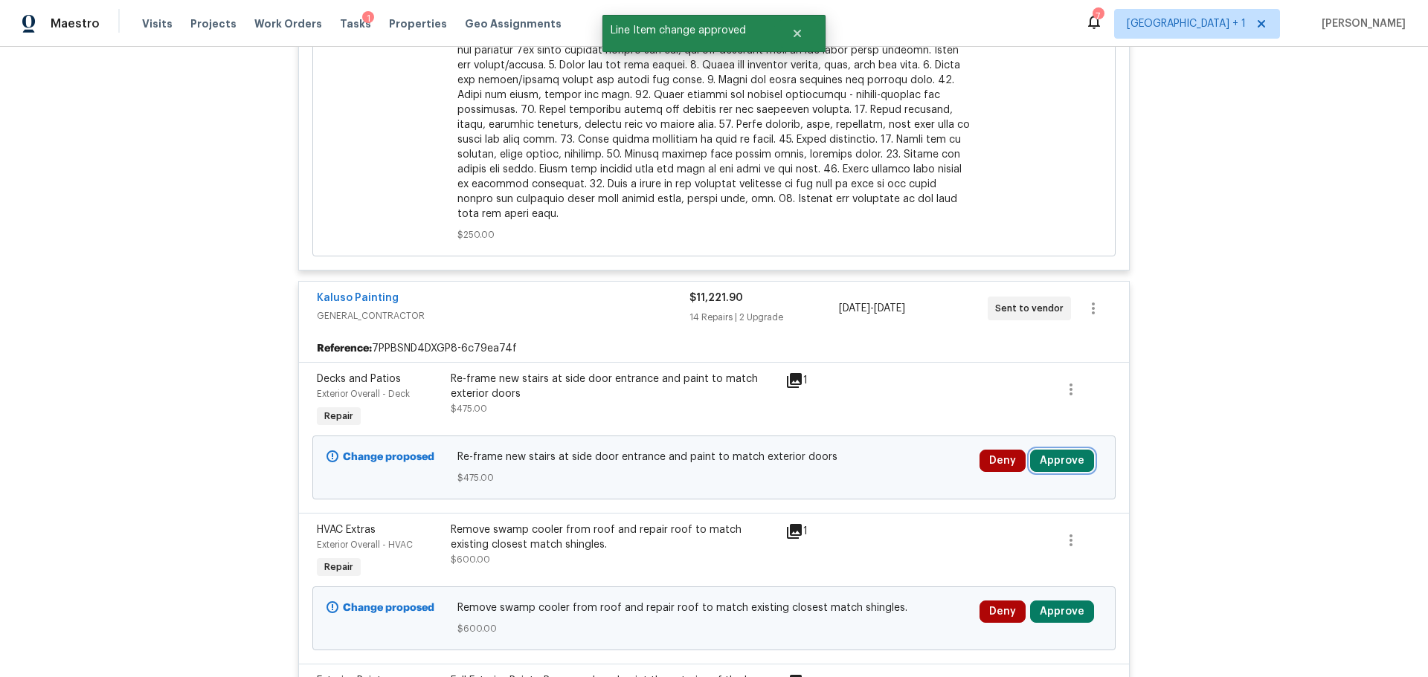
click at [1046, 450] on button "Approve" at bounding box center [1062, 461] width 64 height 22
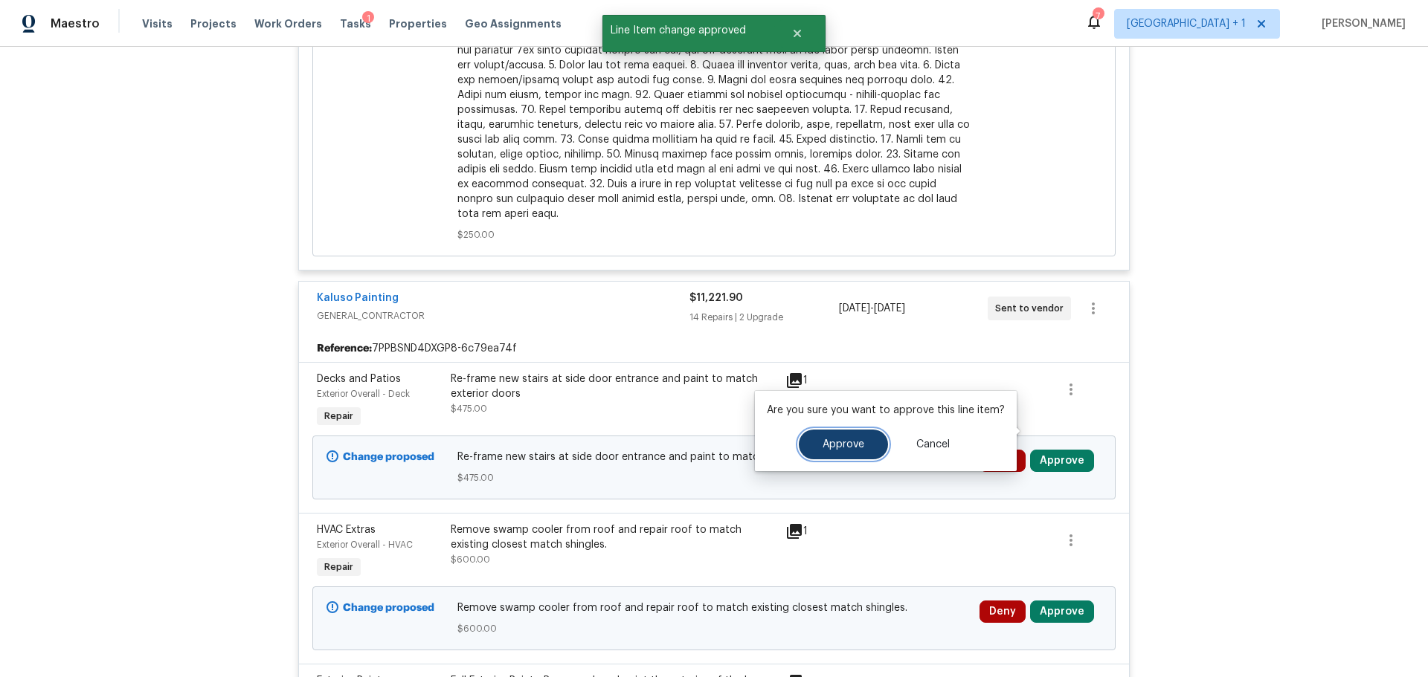
click at [848, 457] on button "Approve" at bounding box center [843, 445] width 89 height 30
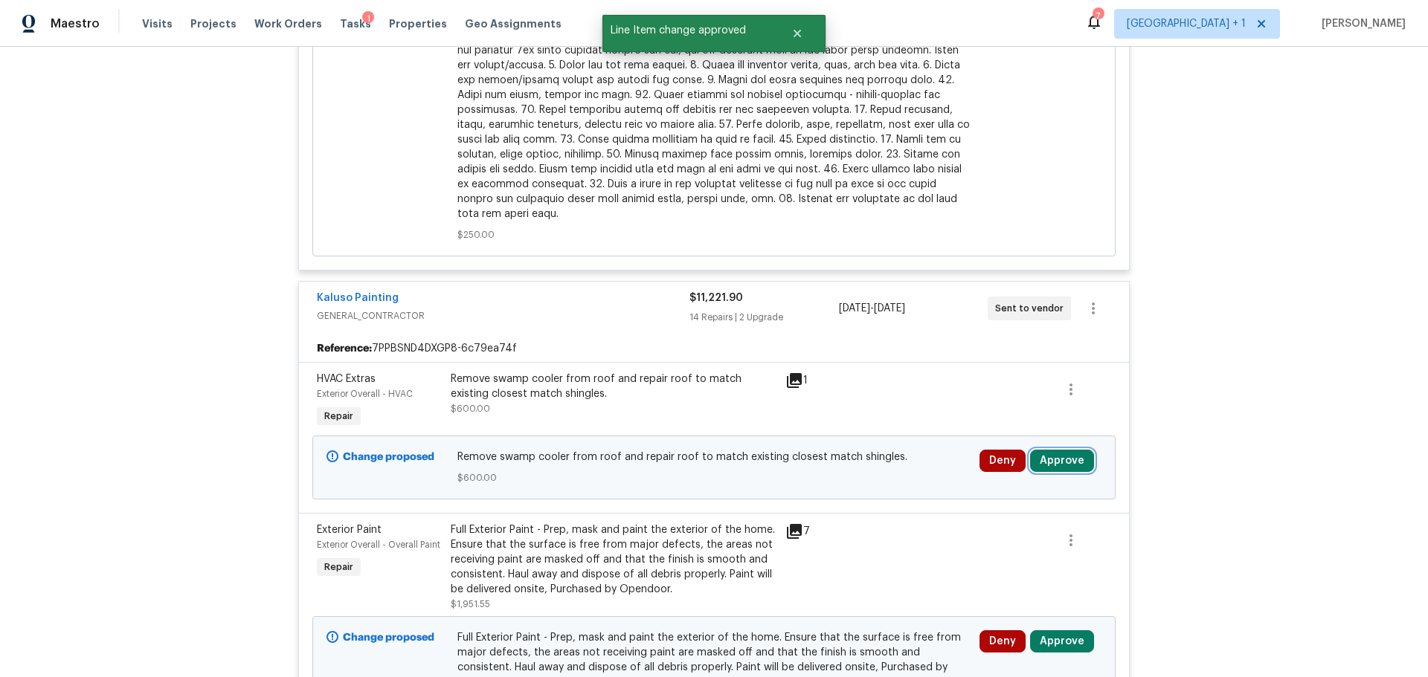
click at [1064, 450] on button "Approve" at bounding box center [1062, 461] width 64 height 22
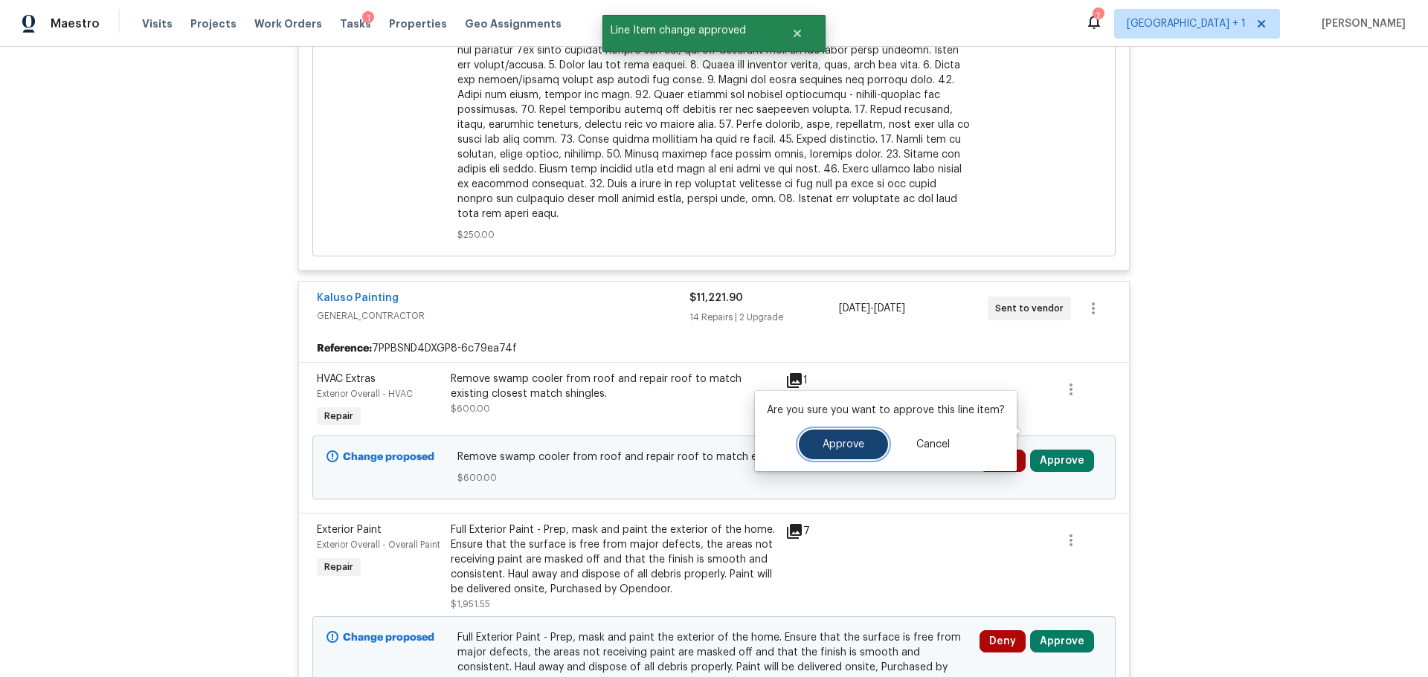
click at [814, 444] on button "Approve" at bounding box center [843, 445] width 89 height 30
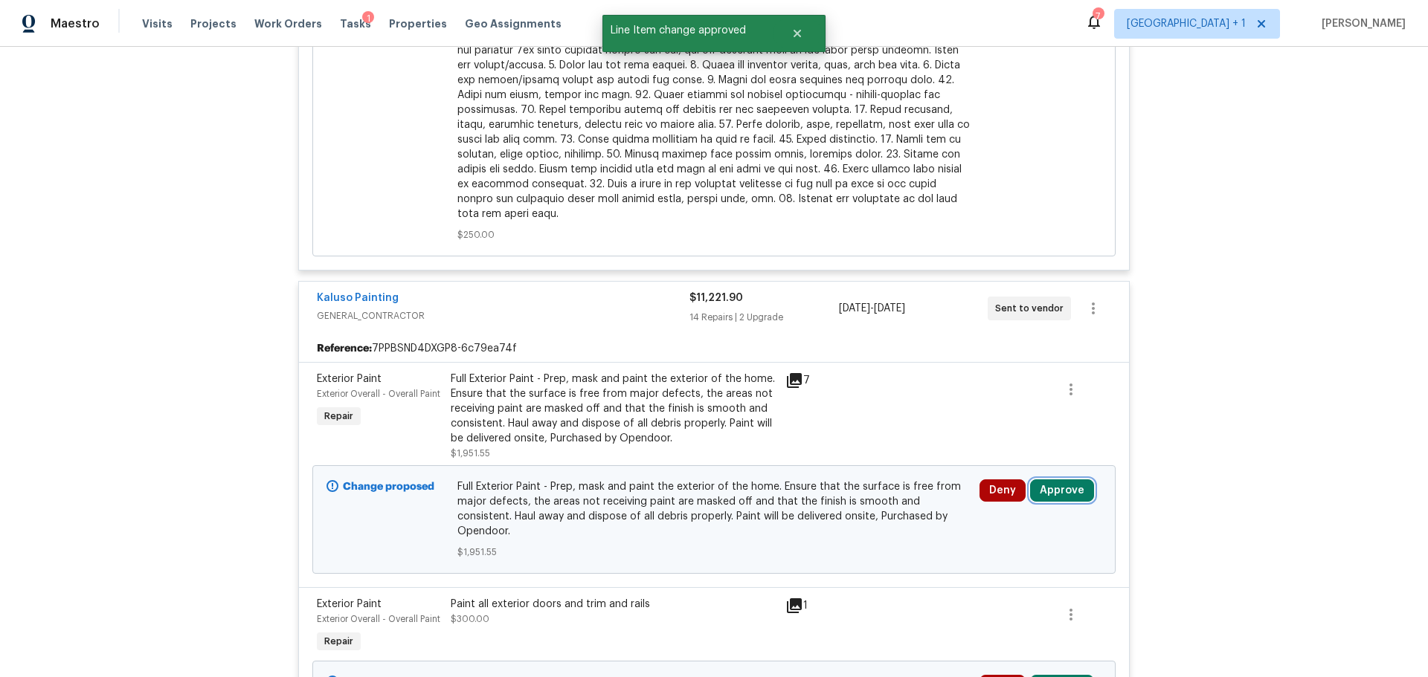
click at [1057, 480] on button "Approve" at bounding box center [1062, 491] width 64 height 22
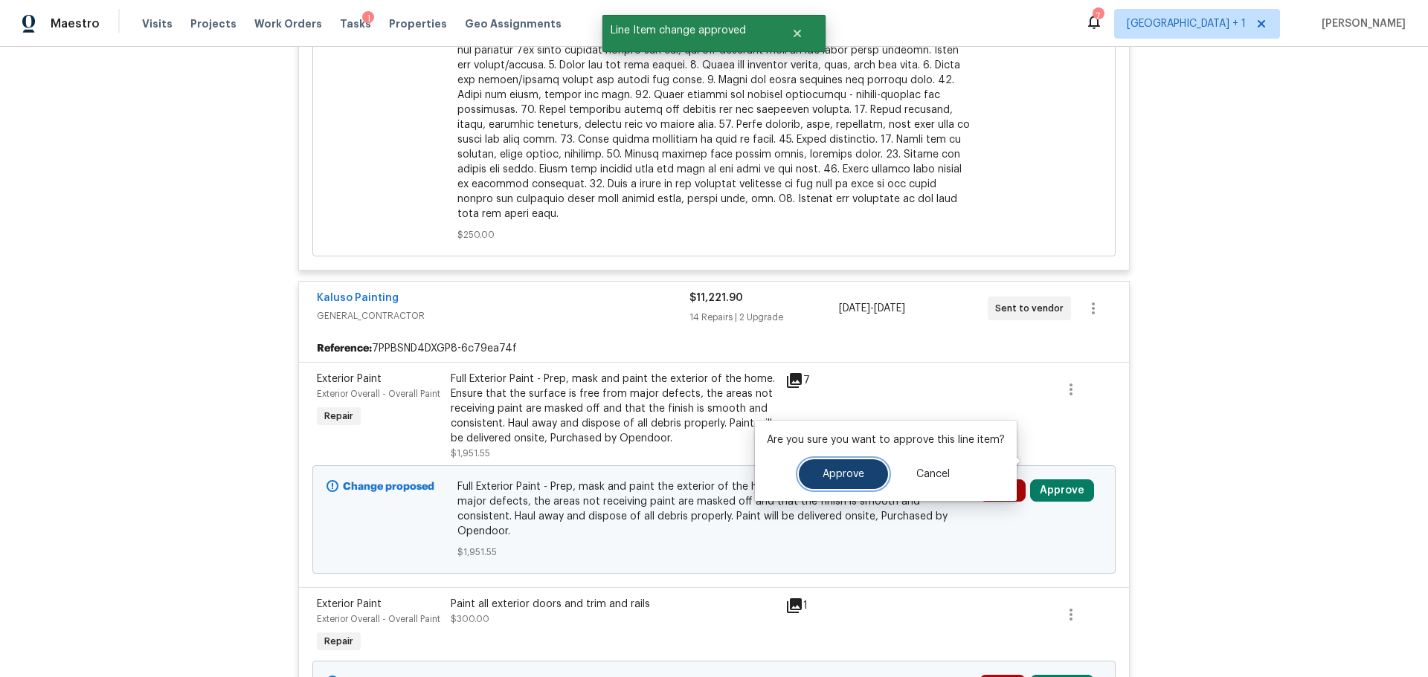
click at [844, 470] on span "Approve" at bounding box center [843, 474] width 42 height 11
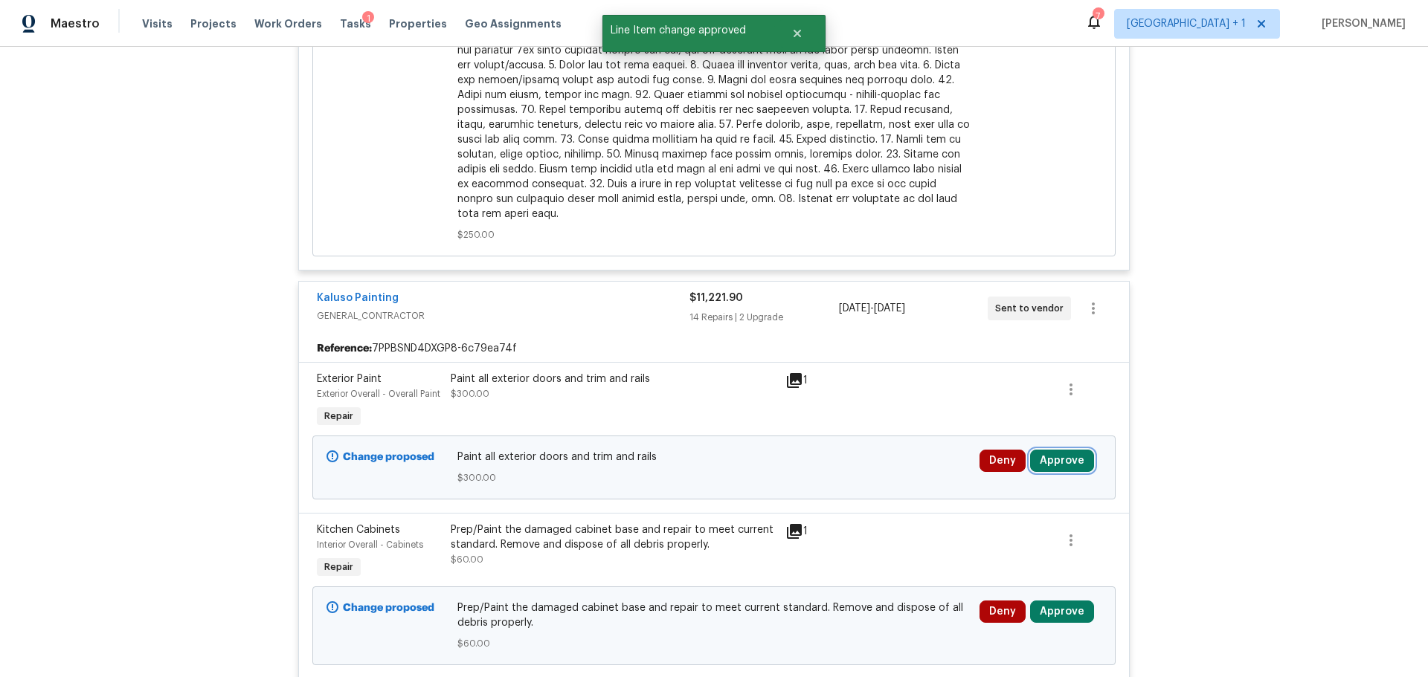
click at [1046, 450] on button "Approve" at bounding box center [1062, 461] width 64 height 22
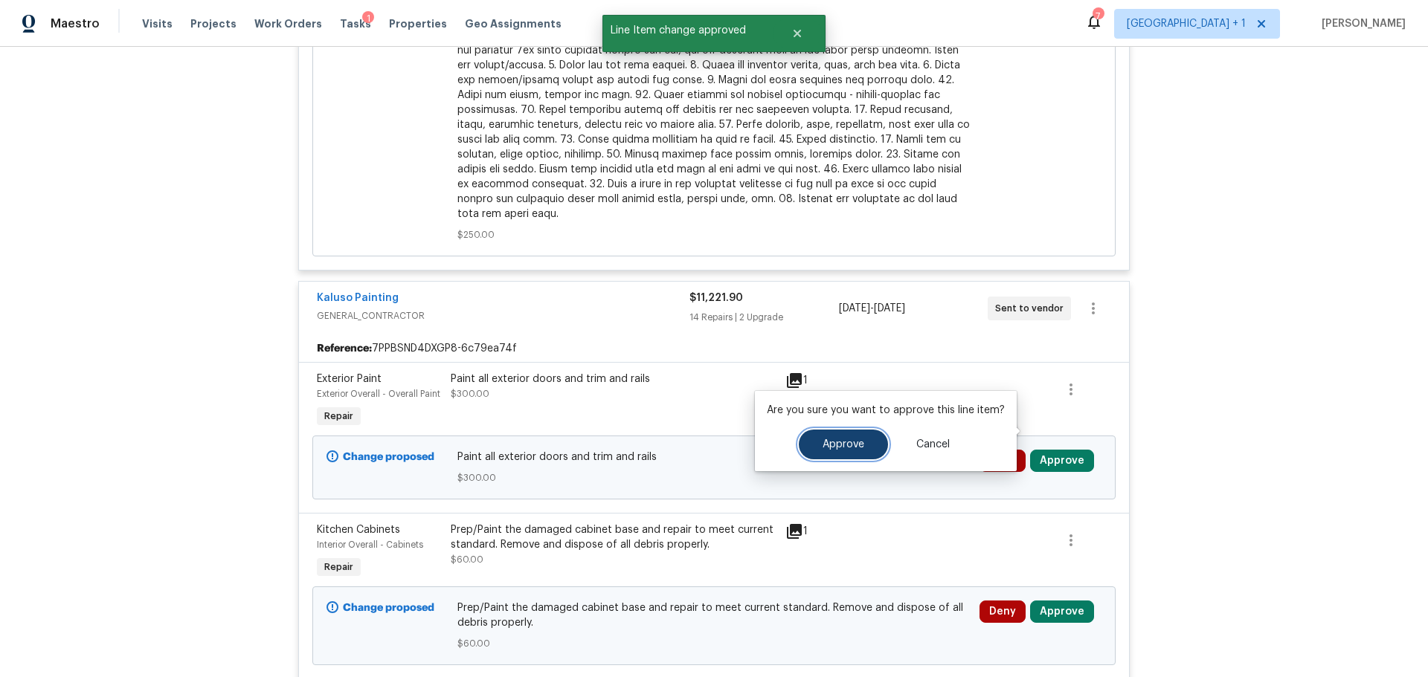
click at [835, 444] on span "Approve" at bounding box center [843, 444] width 42 height 11
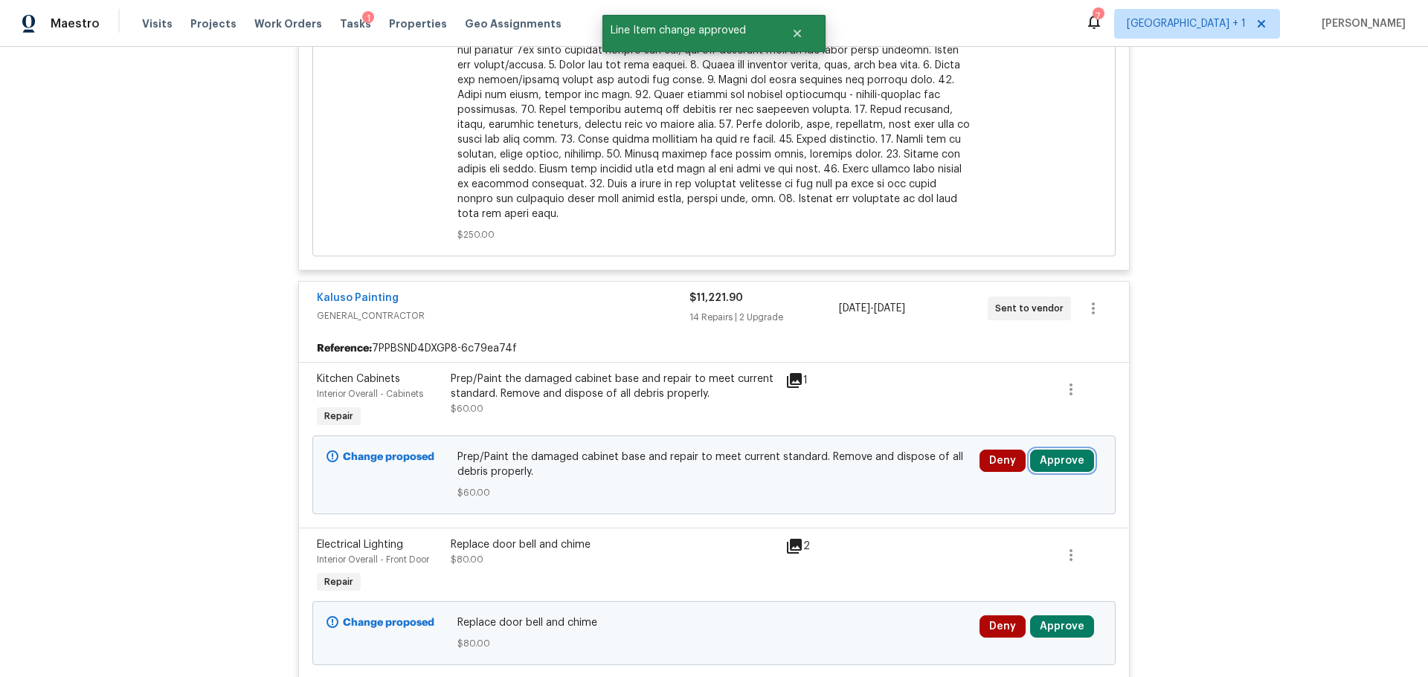
click at [1051, 450] on button "Approve" at bounding box center [1062, 461] width 64 height 22
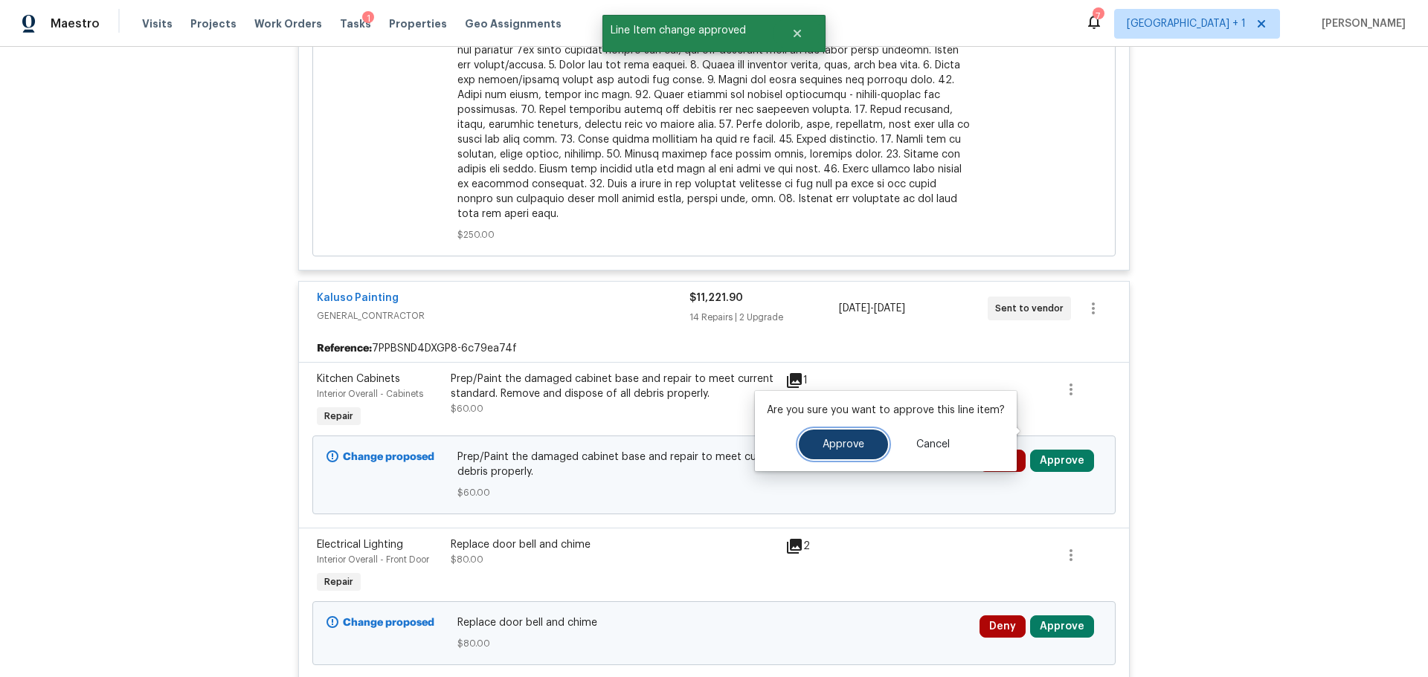
click at [830, 439] on span "Approve" at bounding box center [843, 444] width 42 height 11
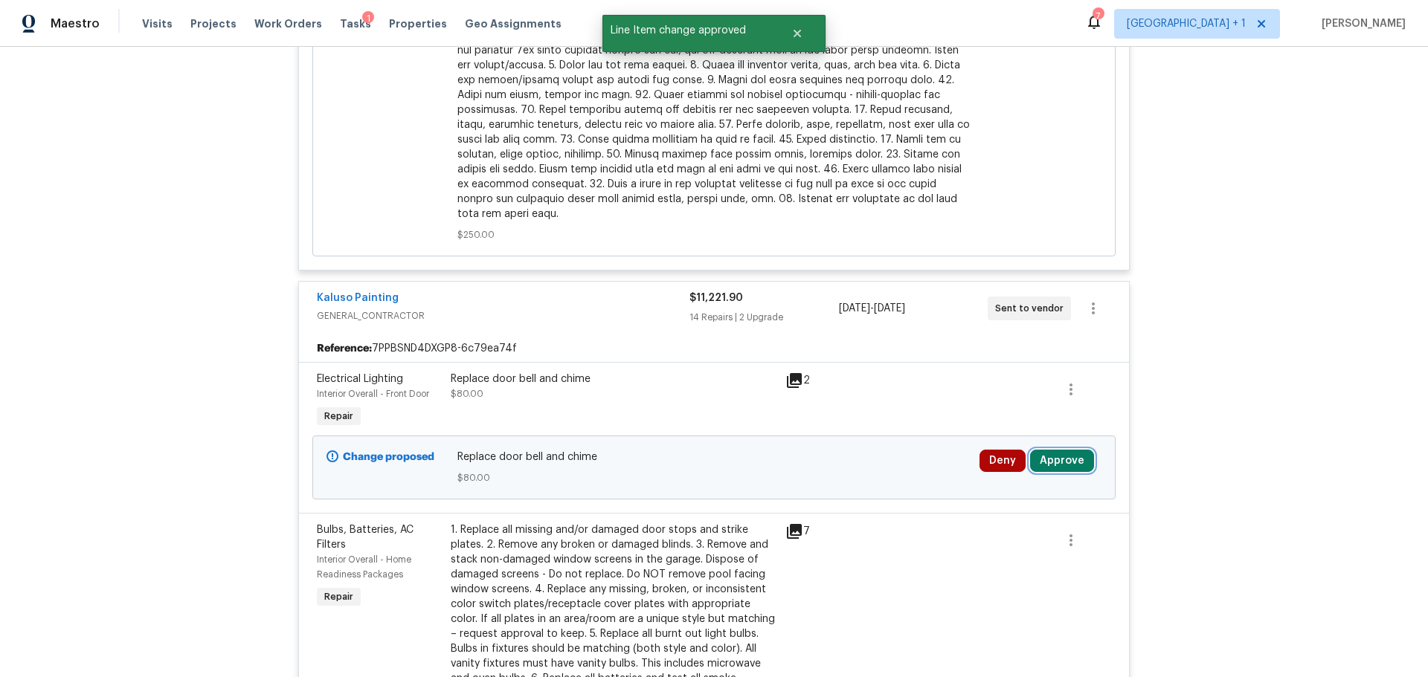
click at [1053, 450] on button "Approve" at bounding box center [1062, 461] width 64 height 22
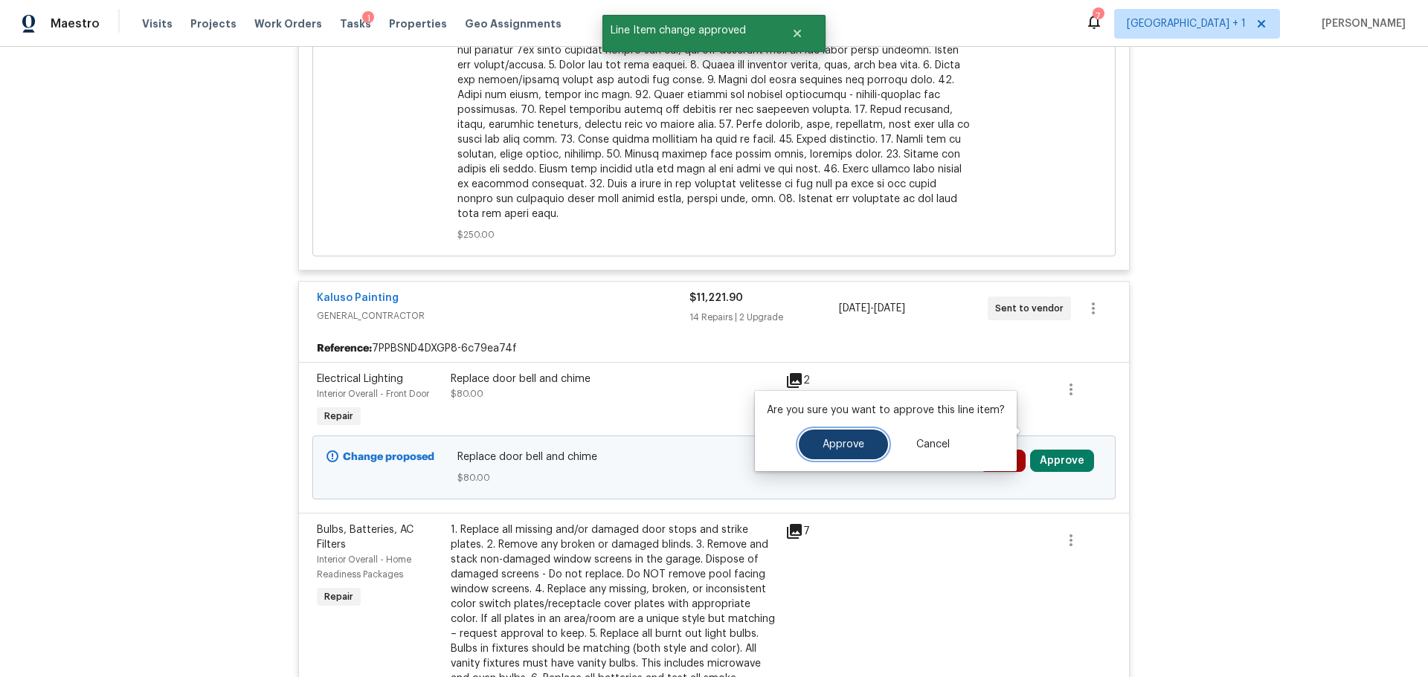
click at [828, 453] on button "Approve" at bounding box center [843, 445] width 89 height 30
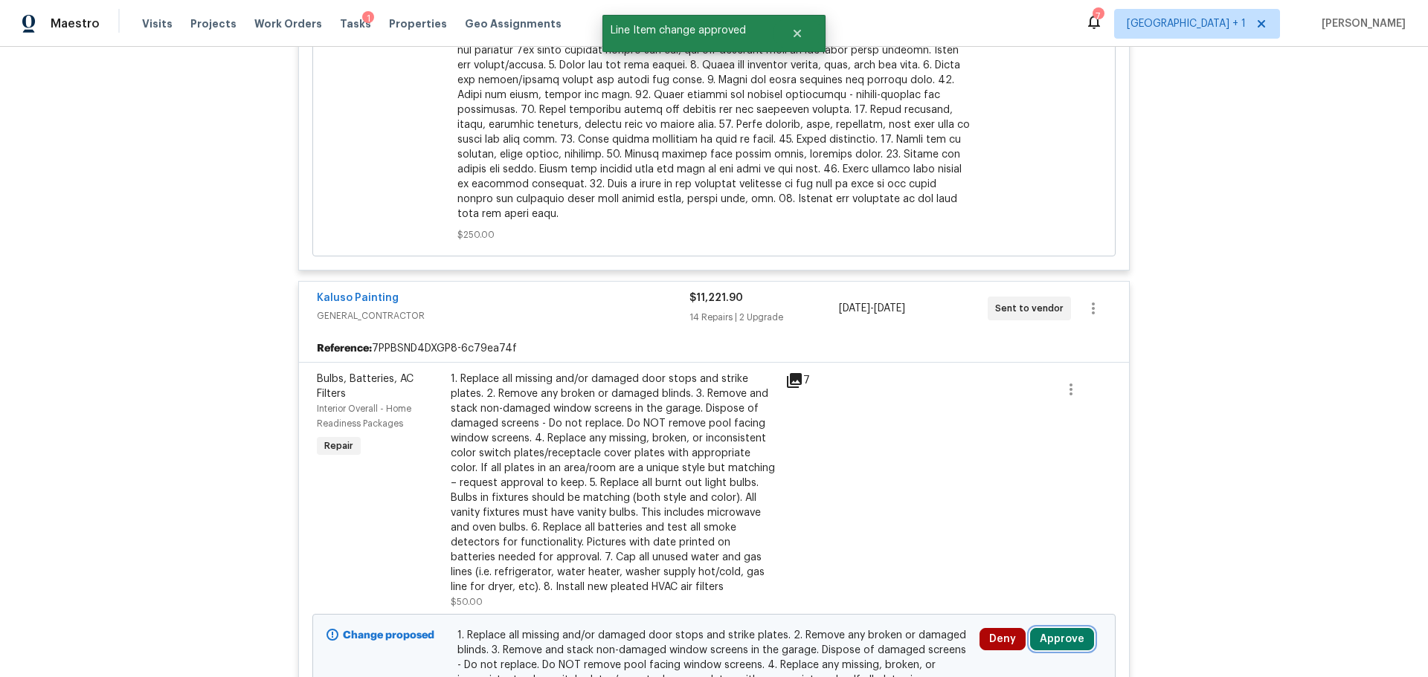
click at [1057, 628] on button "Approve" at bounding box center [1062, 639] width 64 height 22
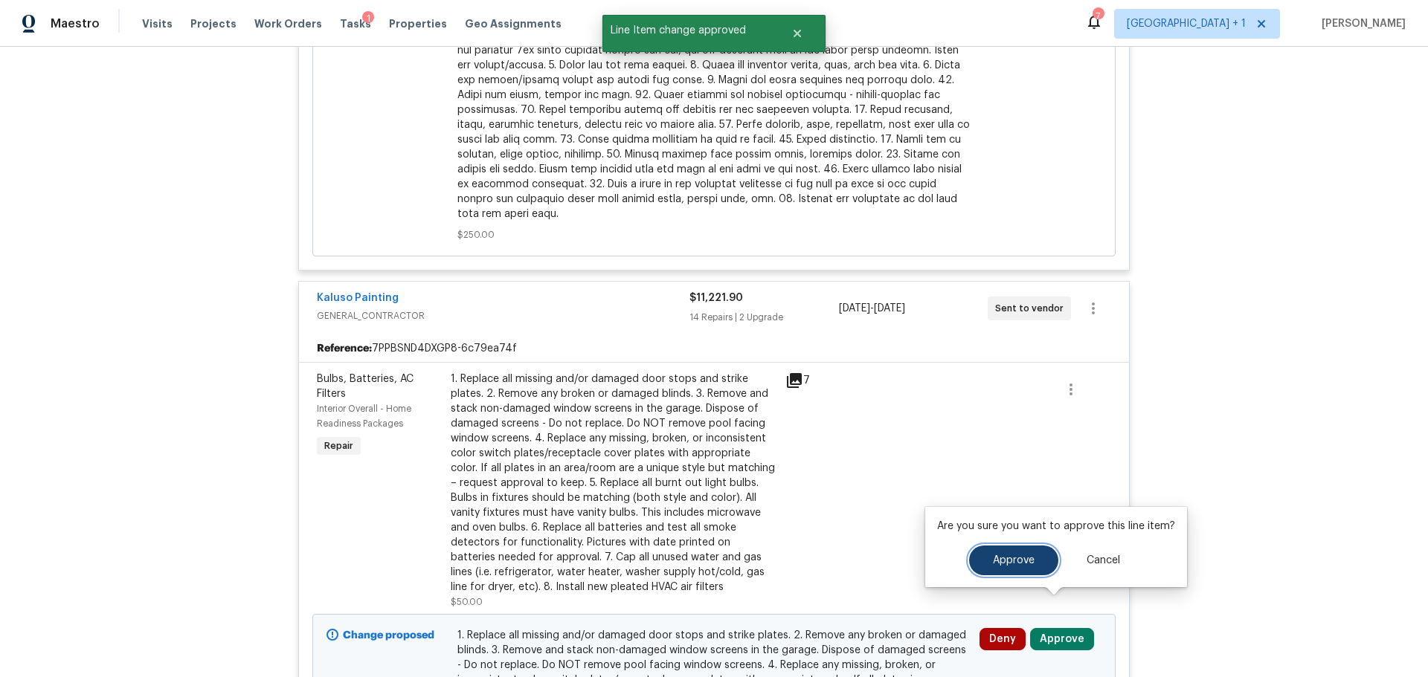
click at [987, 567] on button "Approve" at bounding box center [1013, 561] width 89 height 30
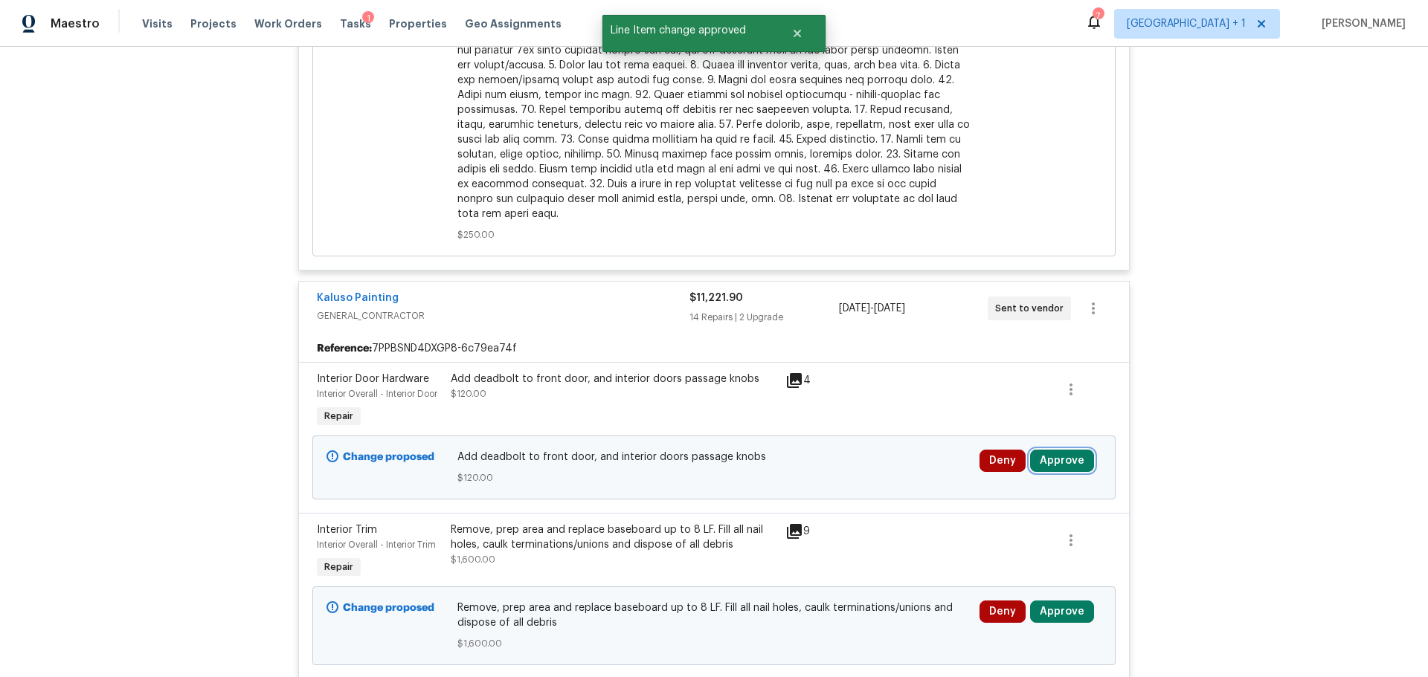
click at [1050, 450] on button "Approve" at bounding box center [1062, 461] width 64 height 22
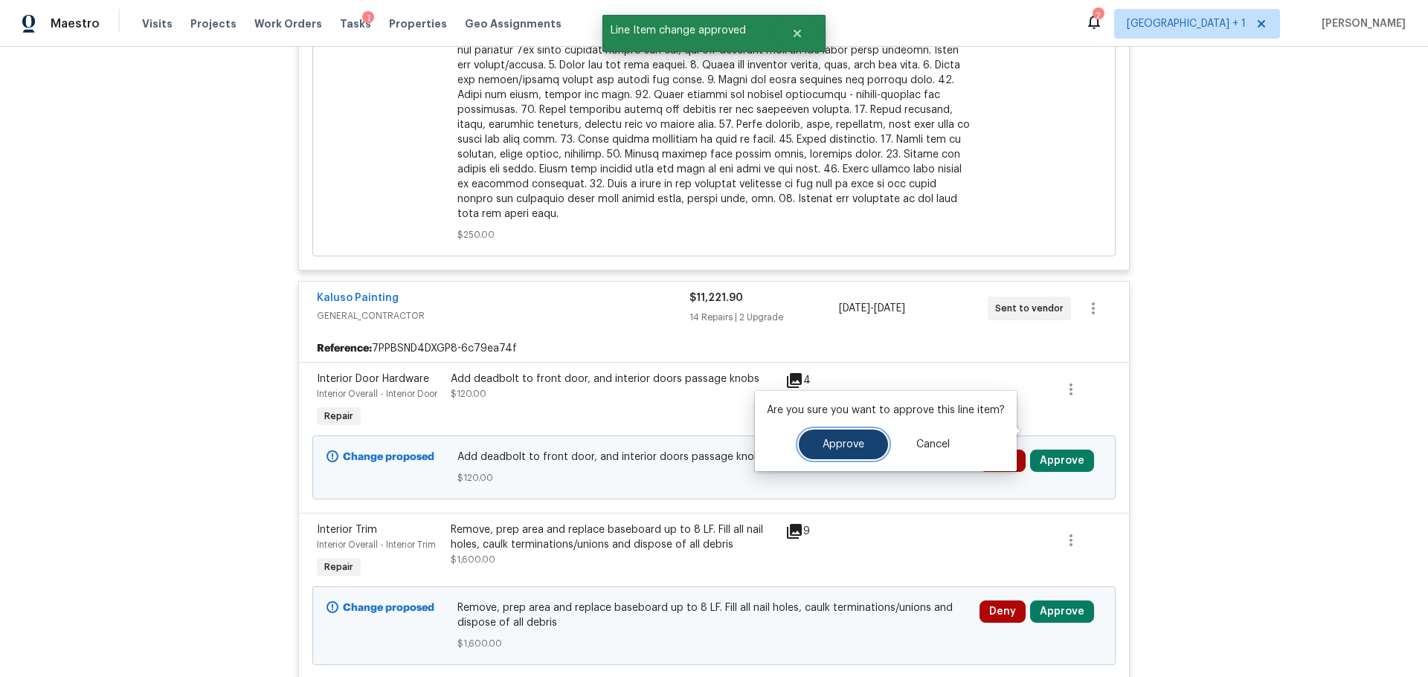
click at [856, 449] on span "Approve" at bounding box center [843, 444] width 42 height 11
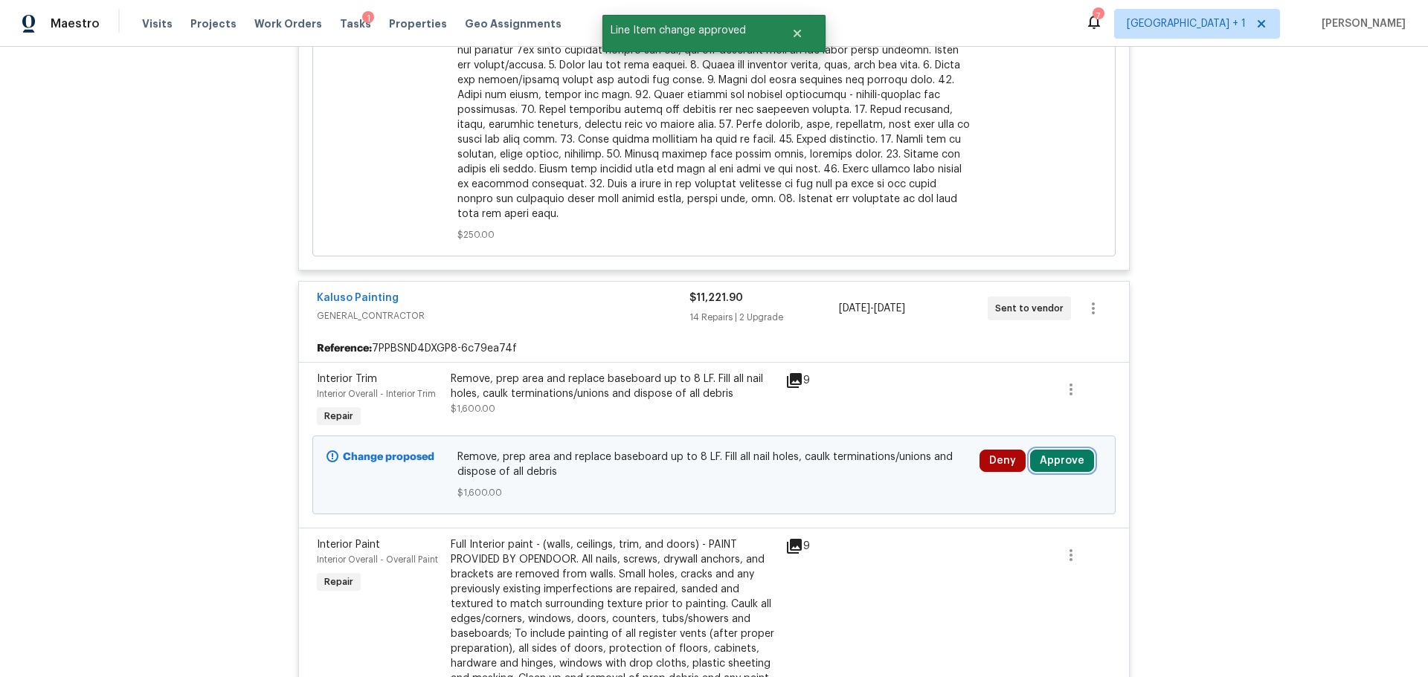
click at [1046, 450] on button "Approve" at bounding box center [1062, 461] width 64 height 22
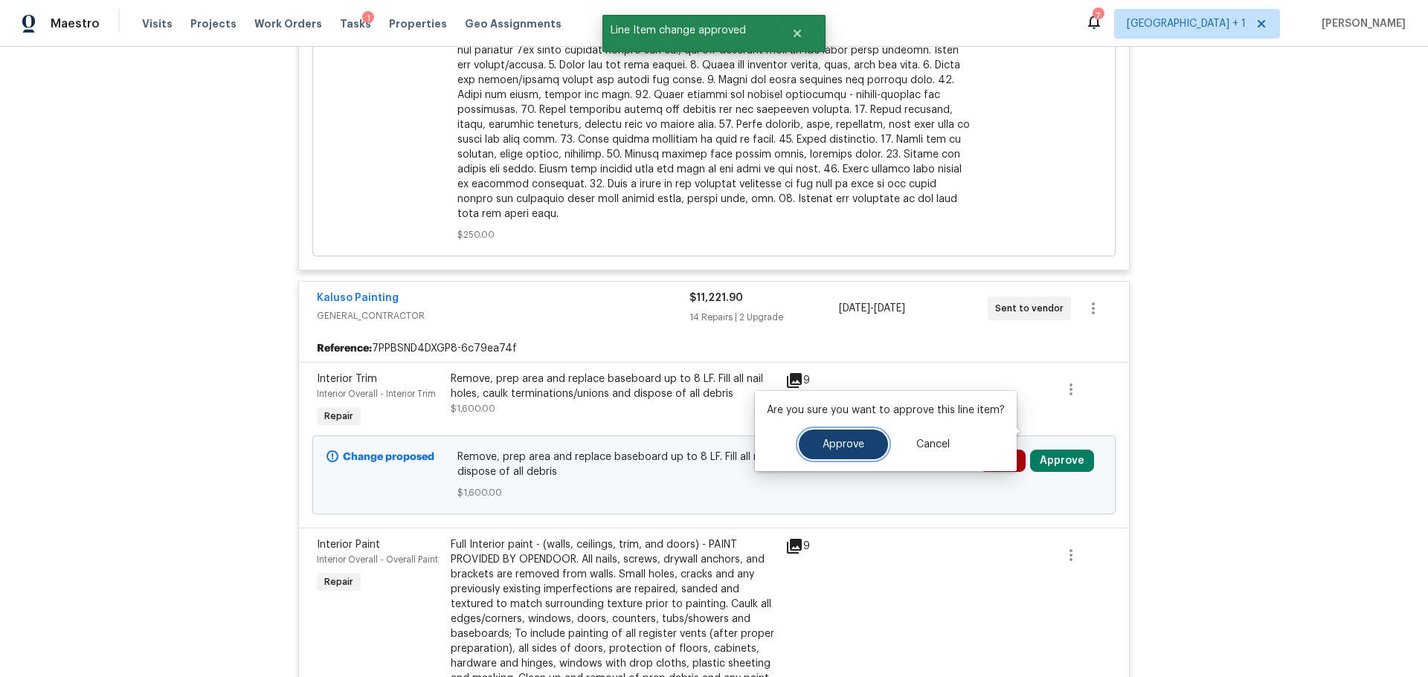
click at [822, 442] on span "Approve" at bounding box center [843, 444] width 42 height 11
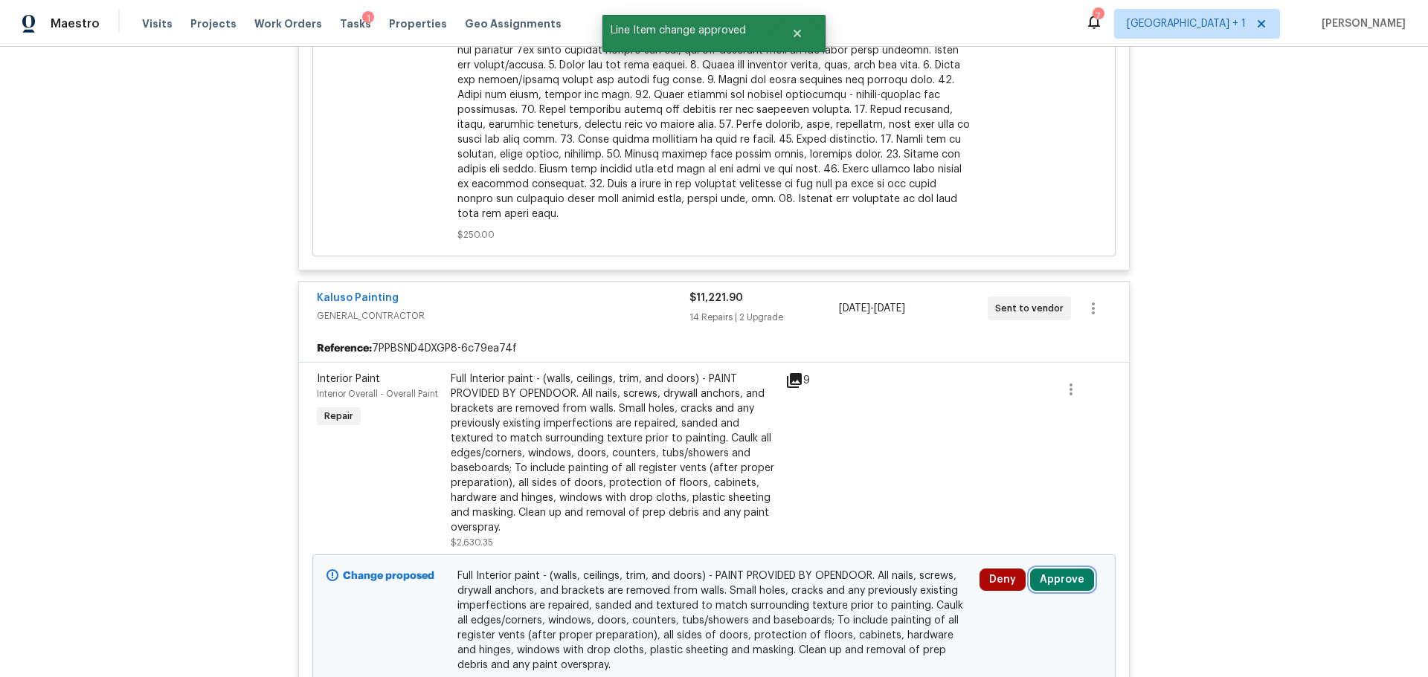
click at [1056, 569] on button "Approve" at bounding box center [1062, 580] width 64 height 22
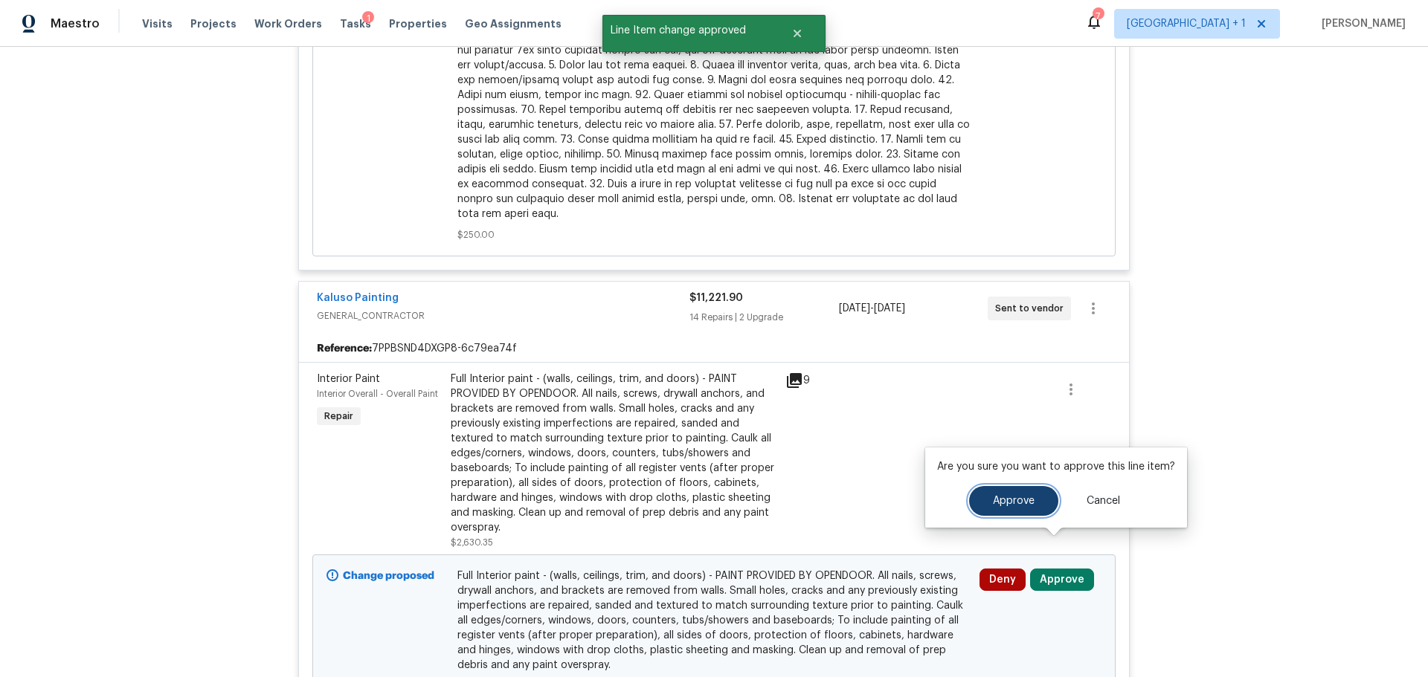
click at [1020, 503] on span "Approve" at bounding box center [1014, 501] width 42 height 11
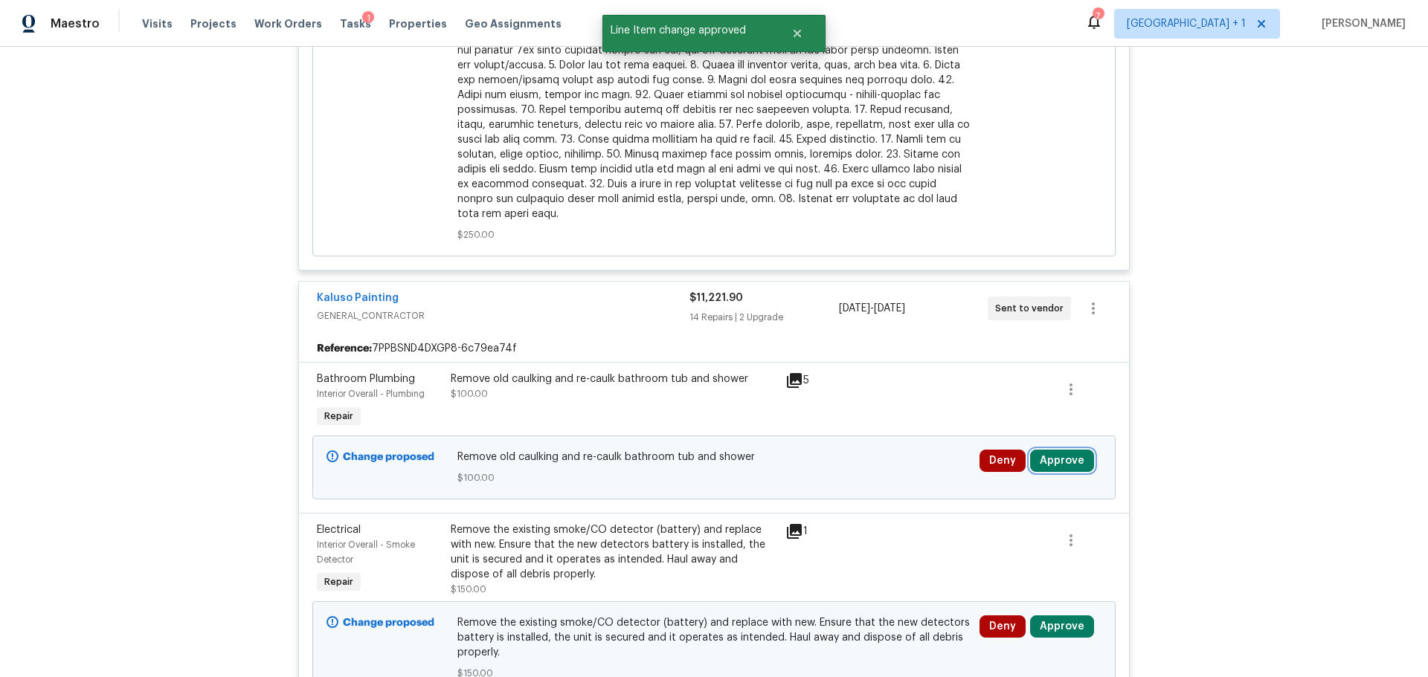
click at [1052, 450] on button "Approve" at bounding box center [1062, 461] width 64 height 22
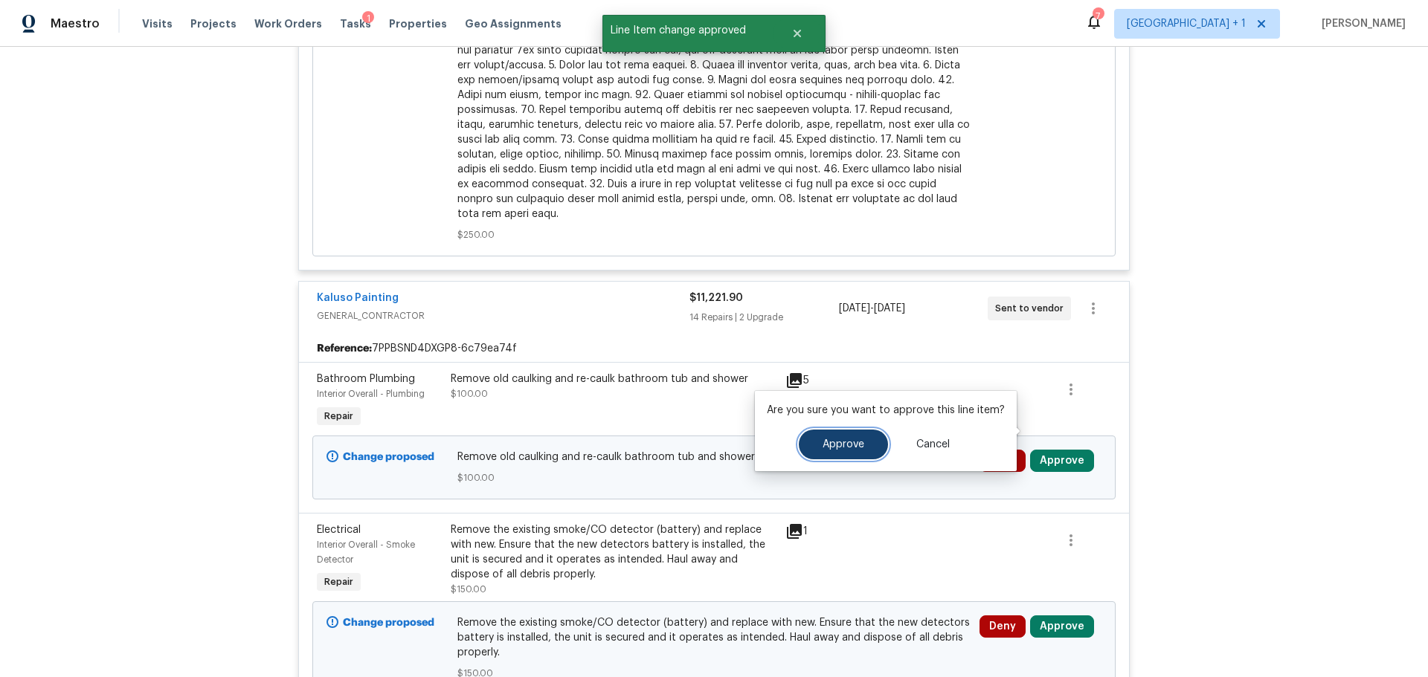
click at [840, 448] on span "Approve" at bounding box center [843, 444] width 42 height 11
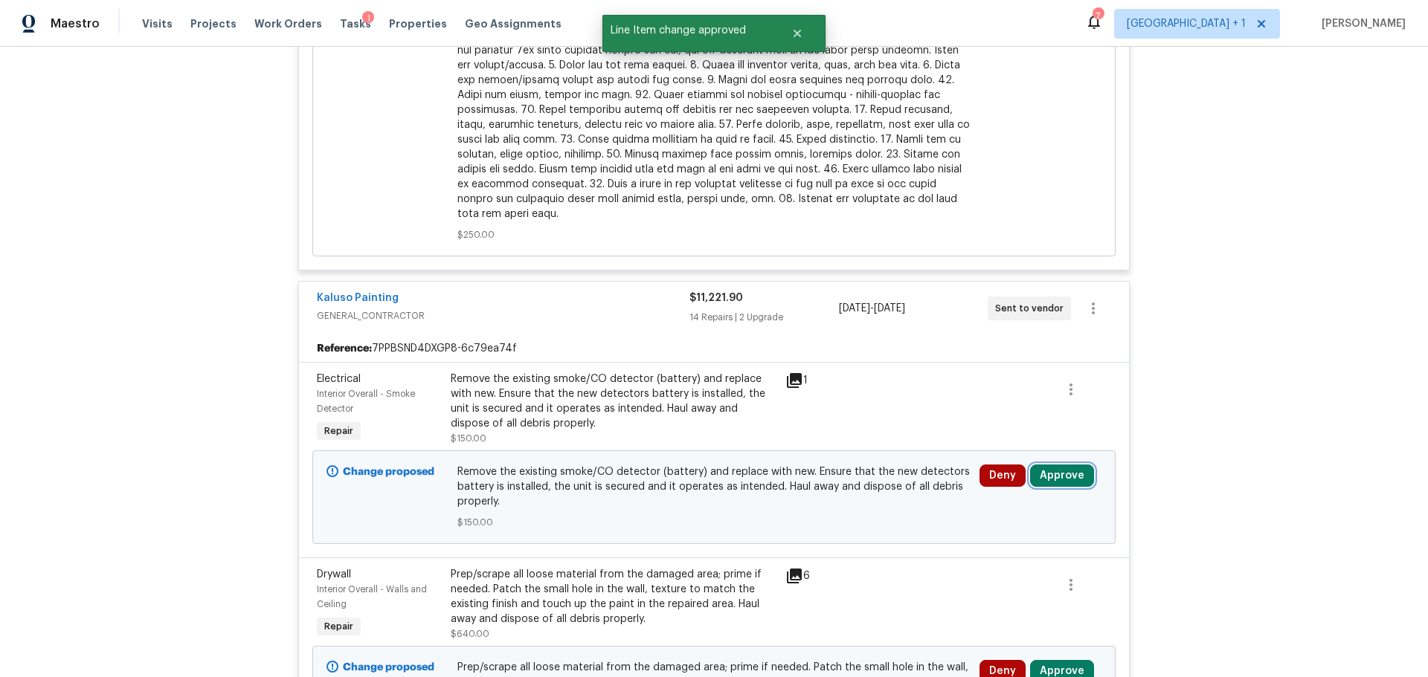
click at [1047, 465] on button "Approve" at bounding box center [1062, 476] width 64 height 22
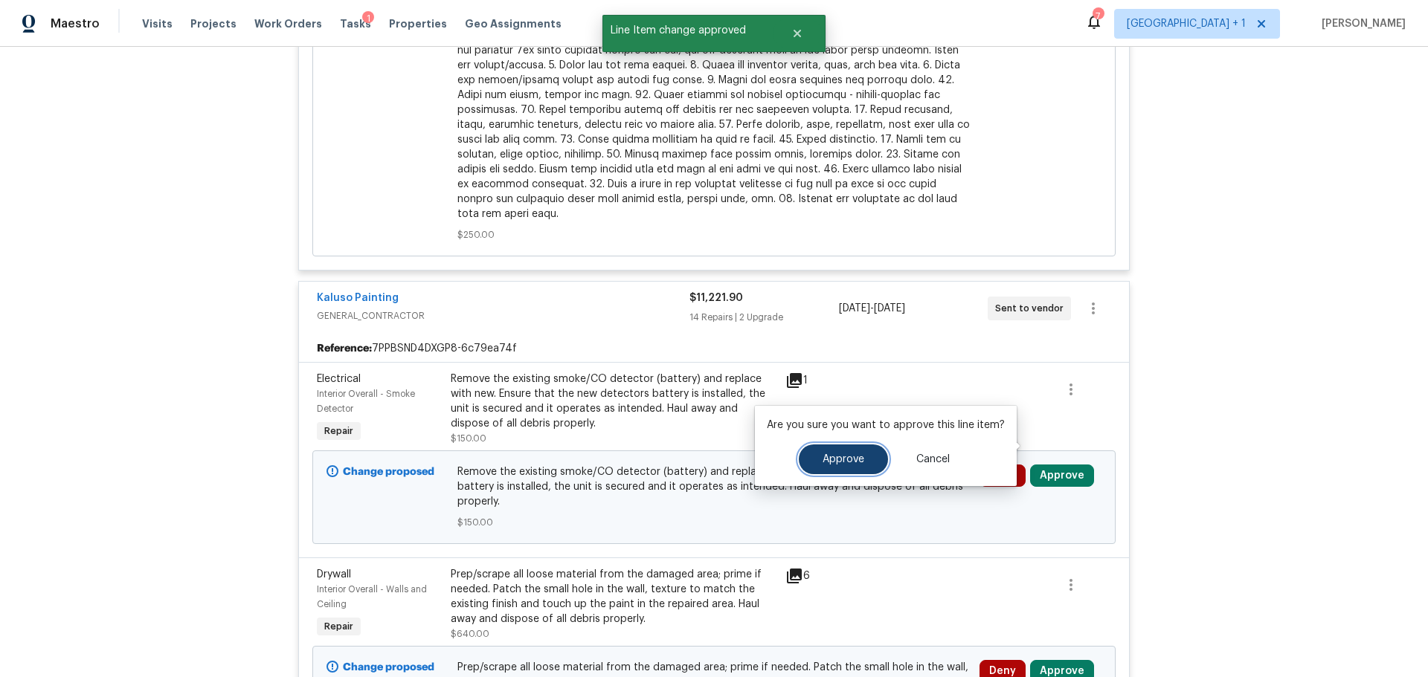
click at [856, 451] on button "Approve" at bounding box center [843, 460] width 89 height 30
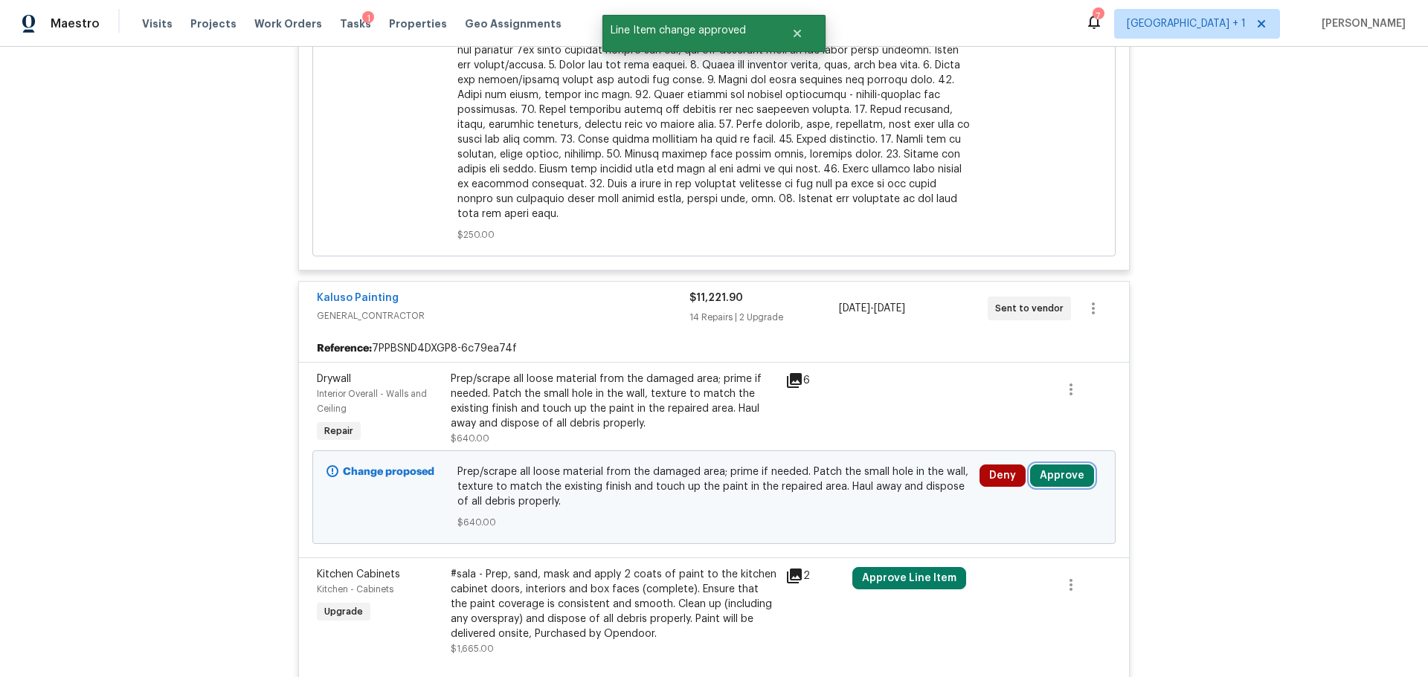
click at [1053, 465] on button "Approve" at bounding box center [1062, 476] width 64 height 22
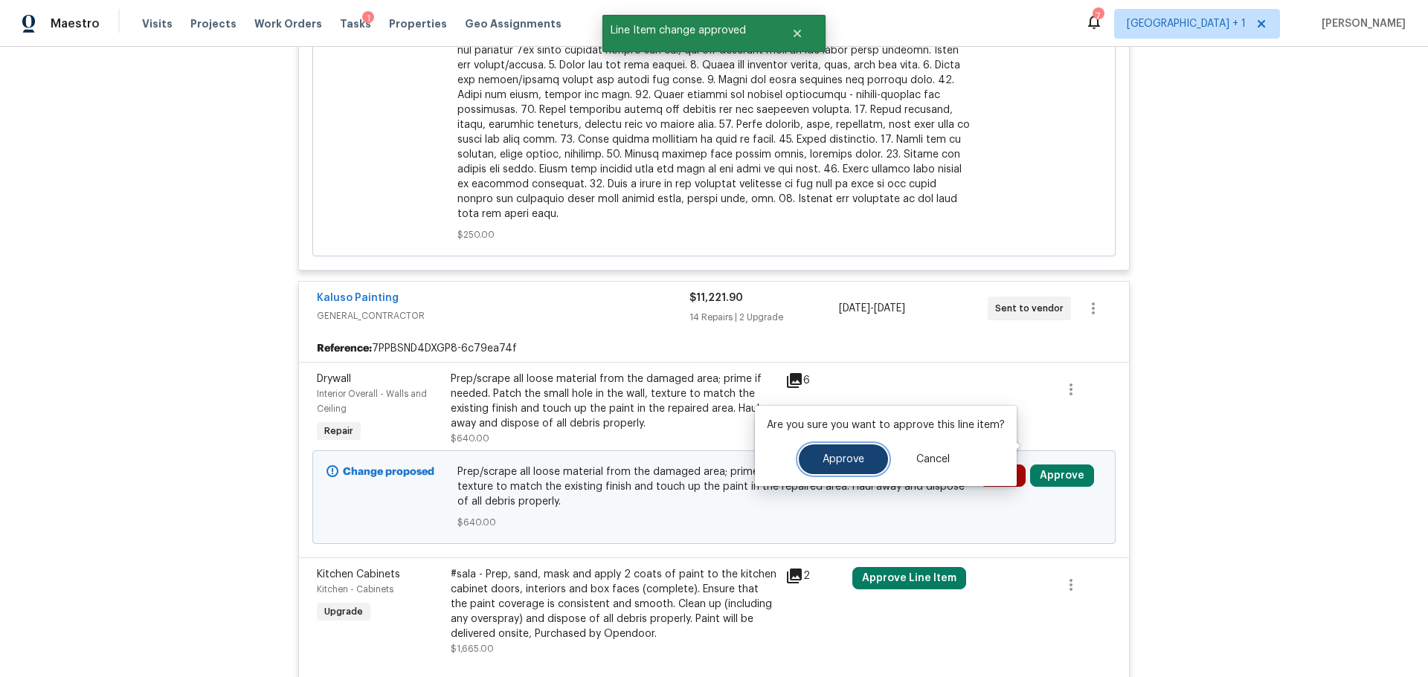
click at [814, 468] on button "Approve" at bounding box center [843, 460] width 89 height 30
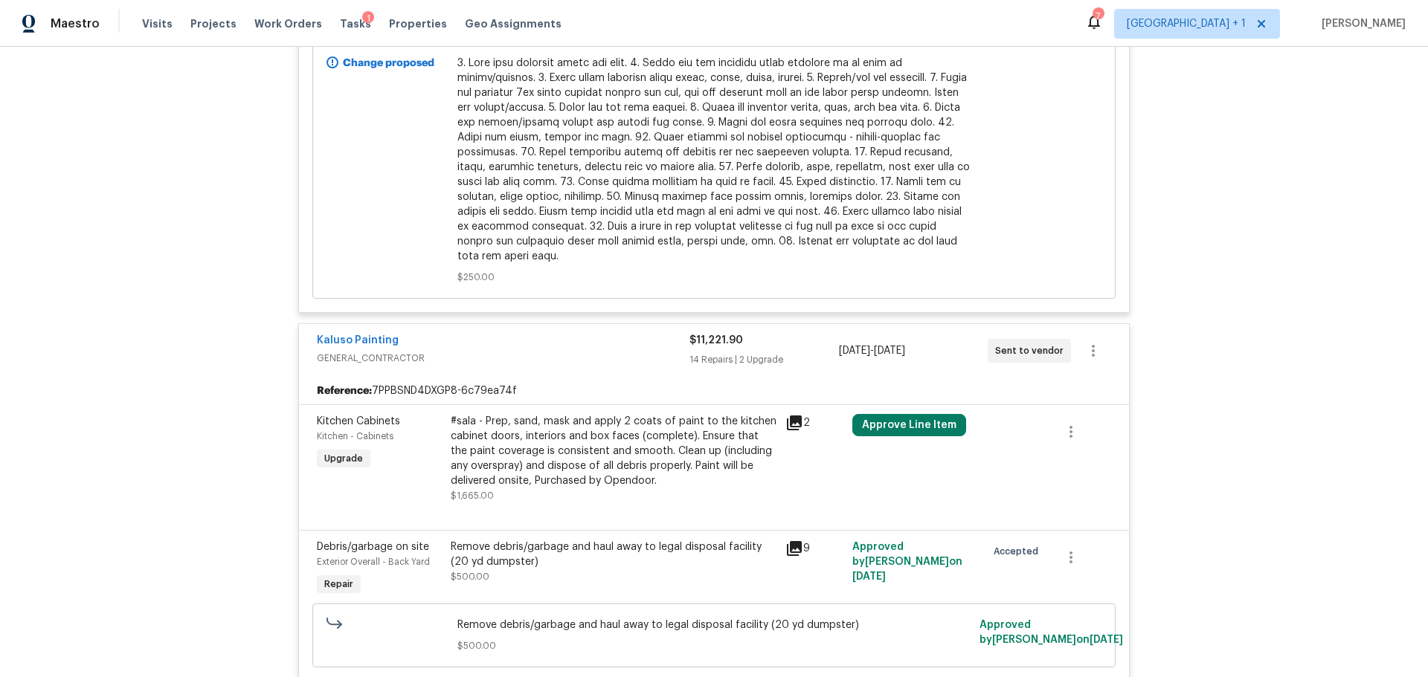
scroll to position [2008, 0]
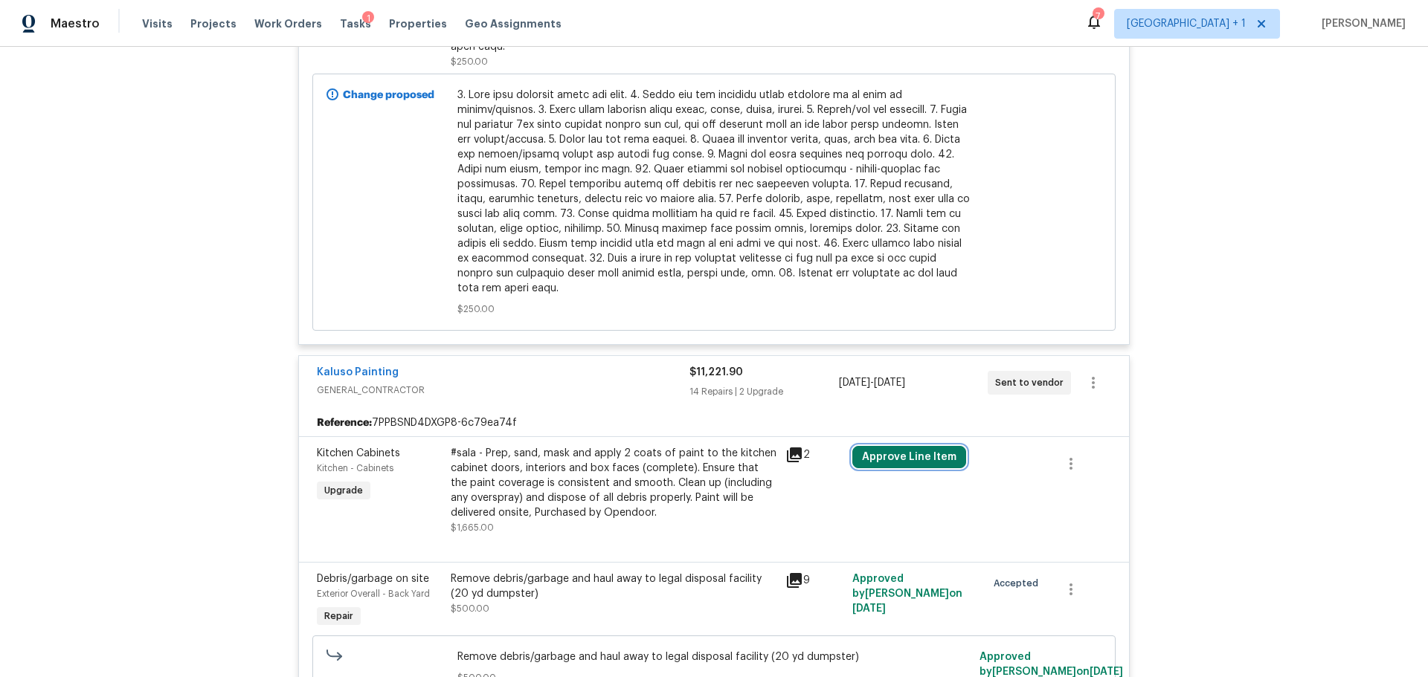
click at [904, 446] on button "Approve Line Item" at bounding box center [909, 457] width 114 height 22
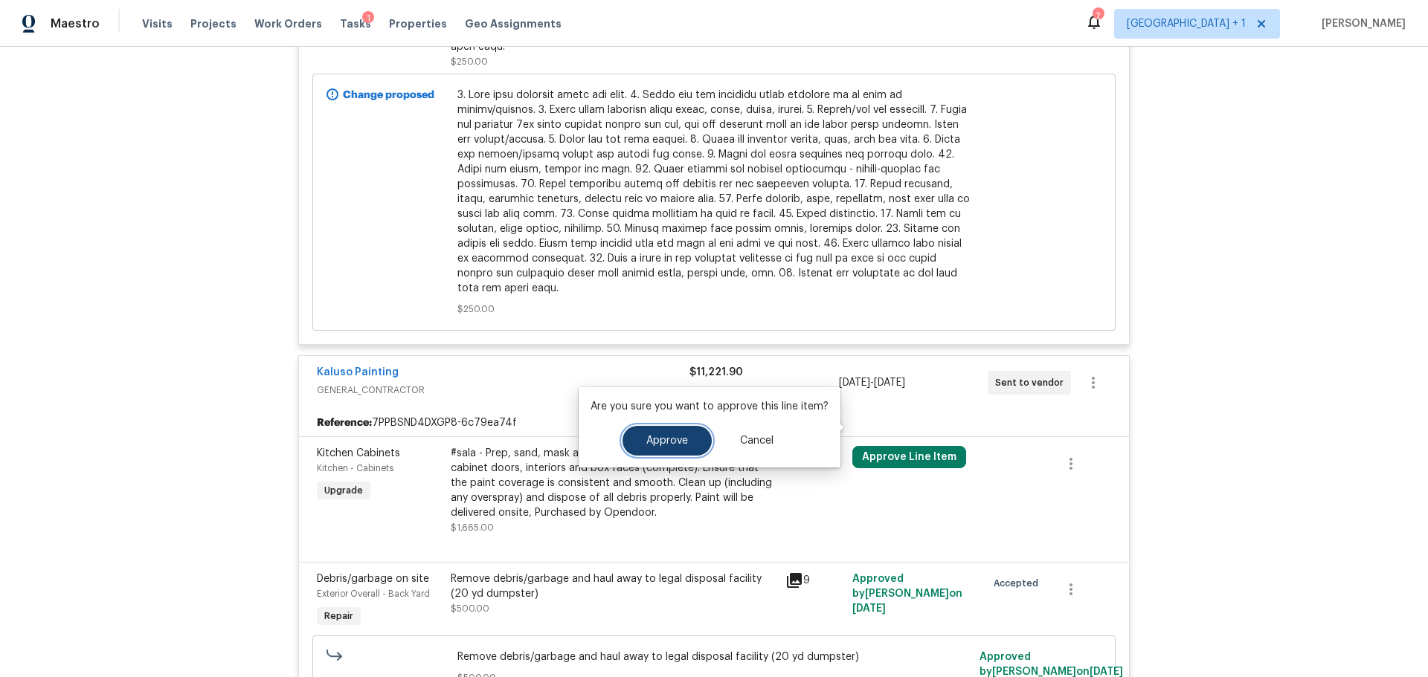
click at [666, 434] on button "Approve" at bounding box center [666, 441] width 89 height 30
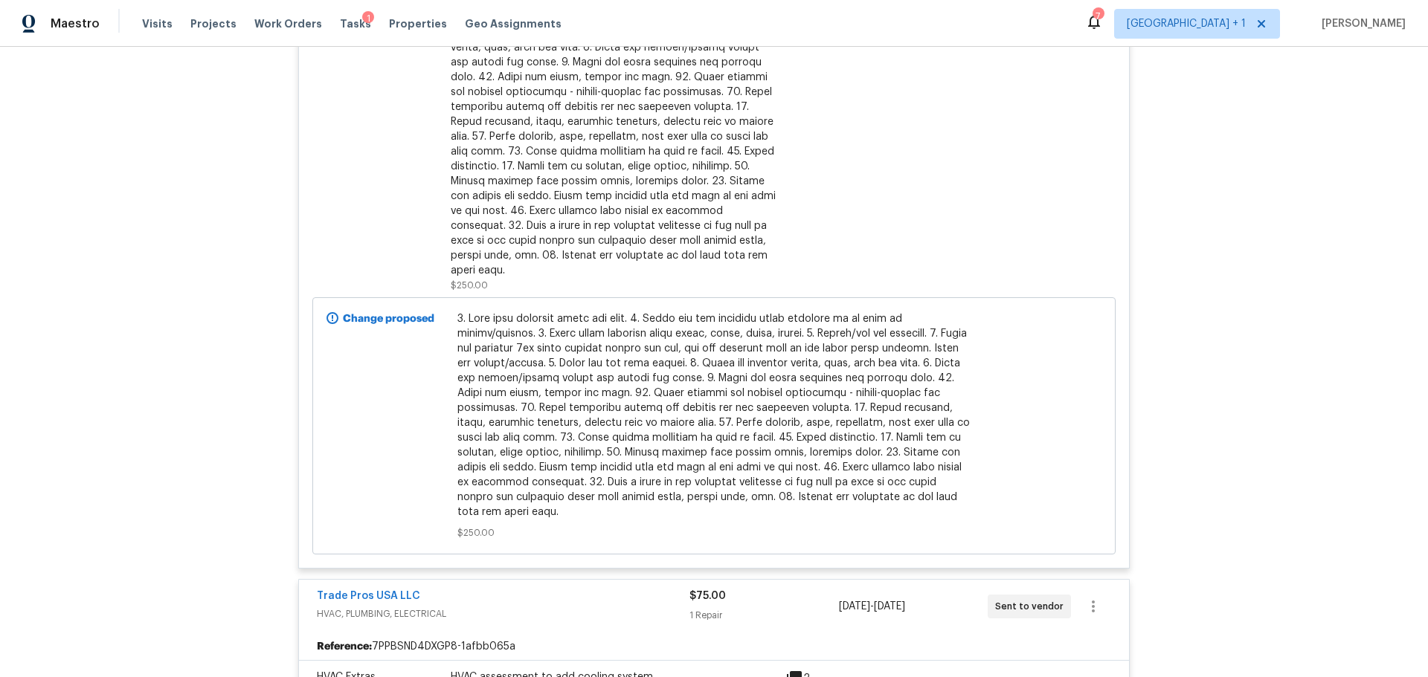
scroll to position [5269, 0]
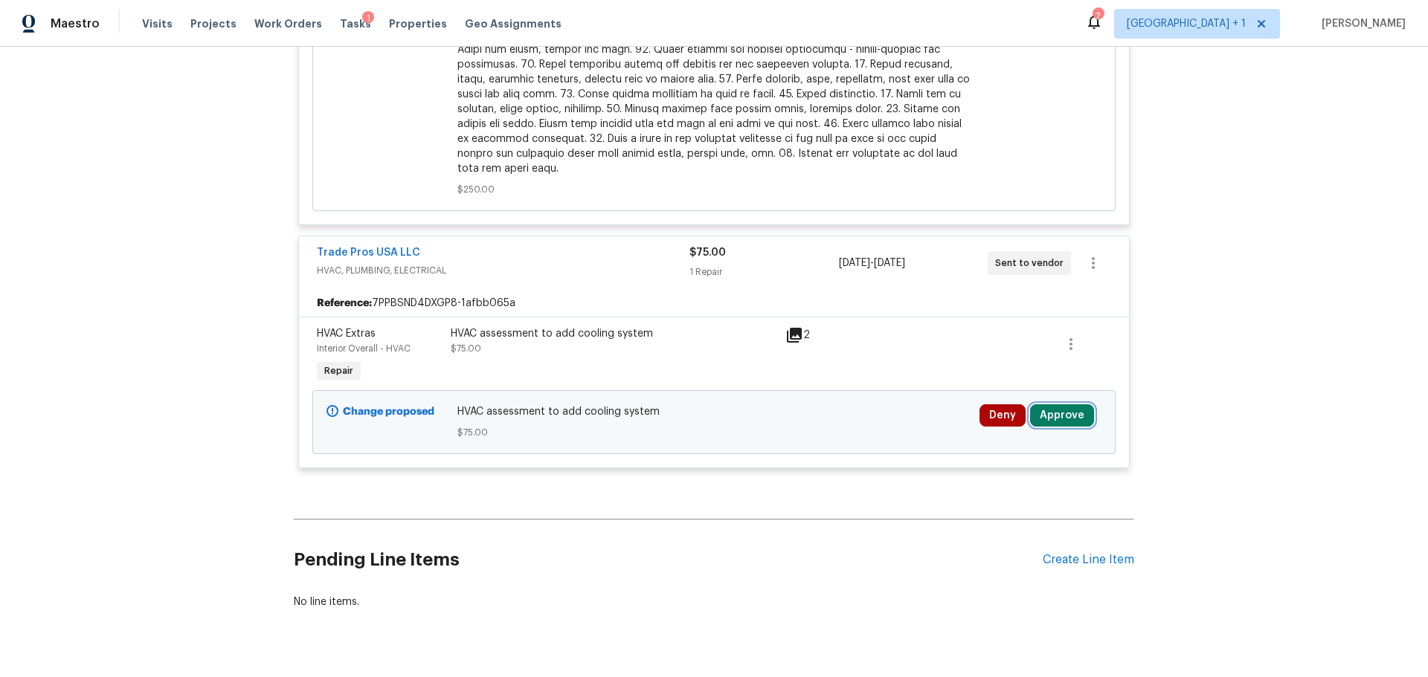
click at [1071, 405] on button "Approve" at bounding box center [1062, 416] width 64 height 22
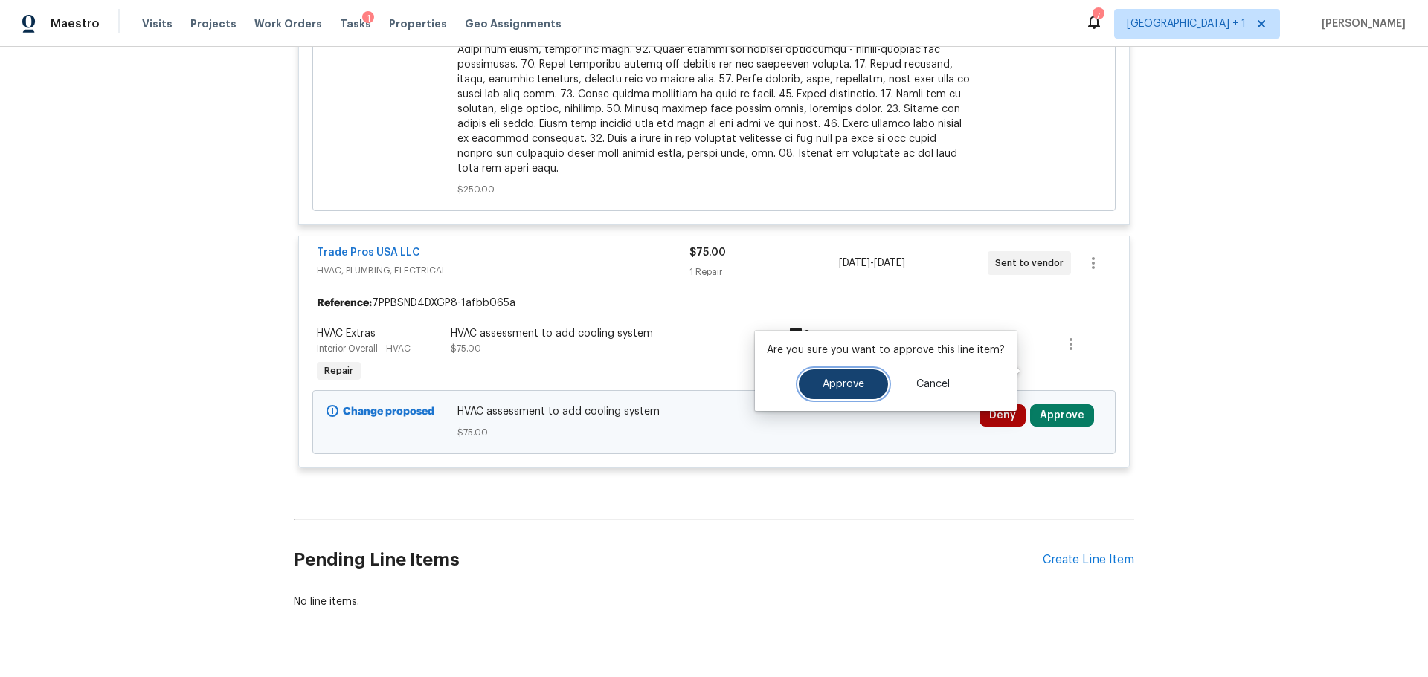
click at [852, 383] on span "Approve" at bounding box center [843, 384] width 42 height 11
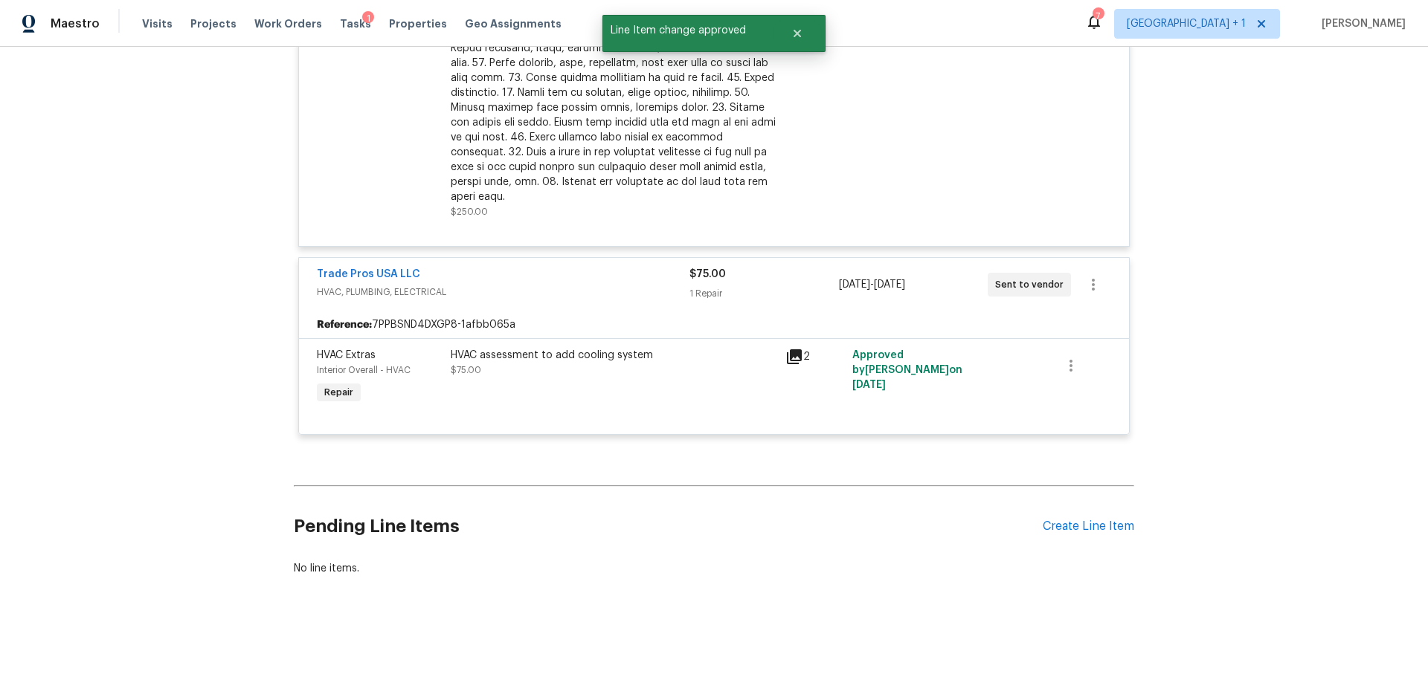
scroll to position [4605, 0]
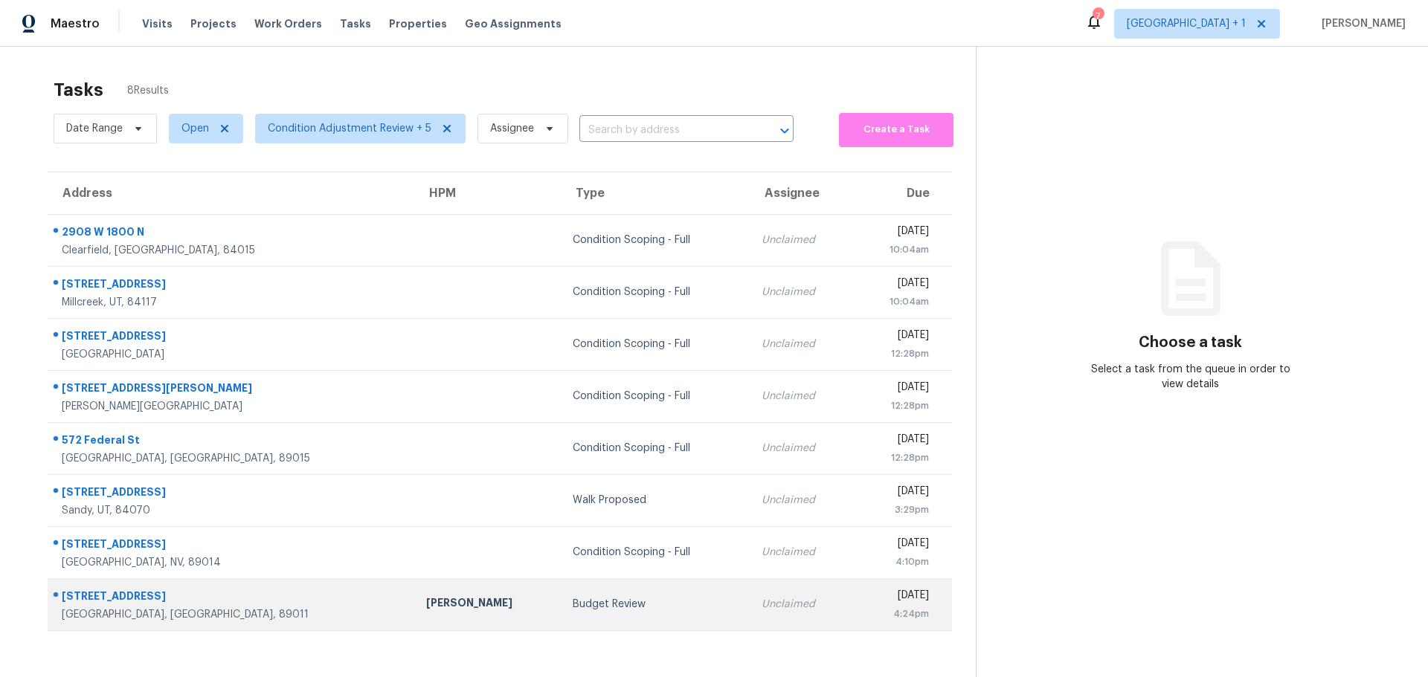
click at [561, 612] on td "Budget Review" at bounding box center [655, 605] width 189 height 52
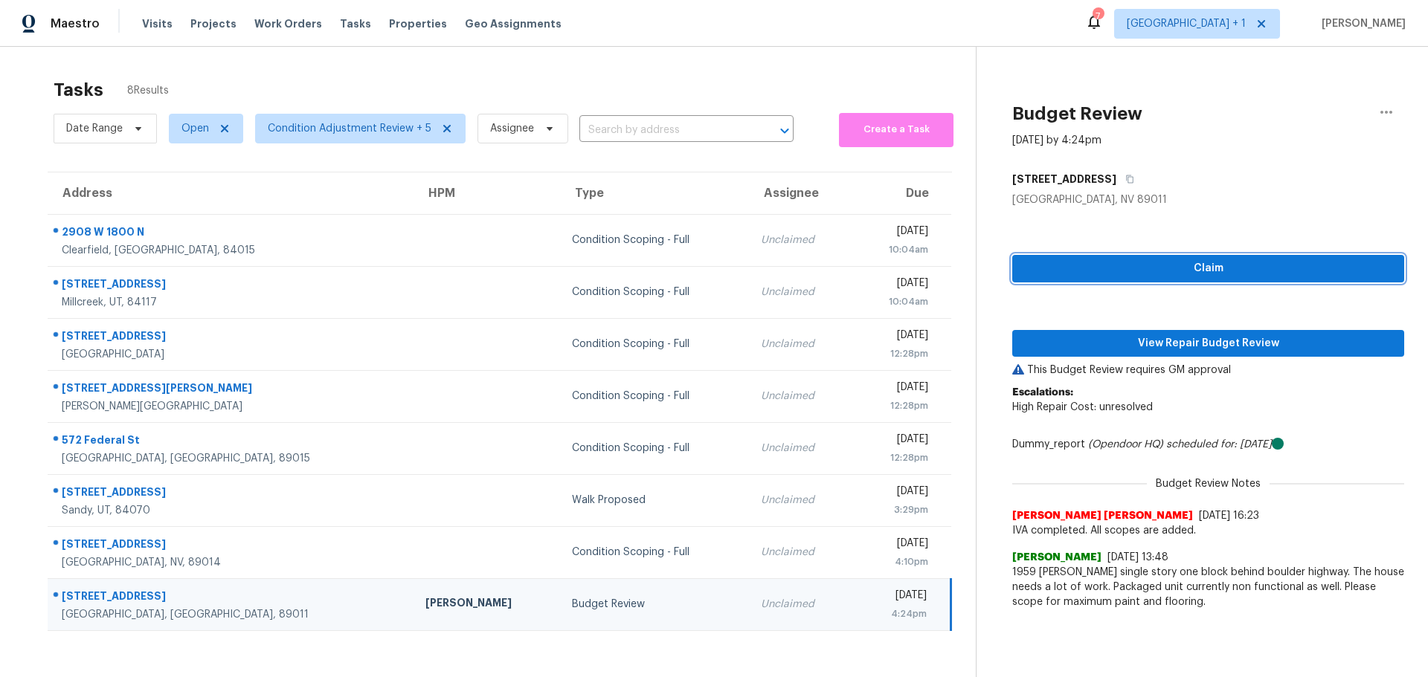
click at [1156, 274] on span "Claim" at bounding box center [1208, 269] width 368 height 19
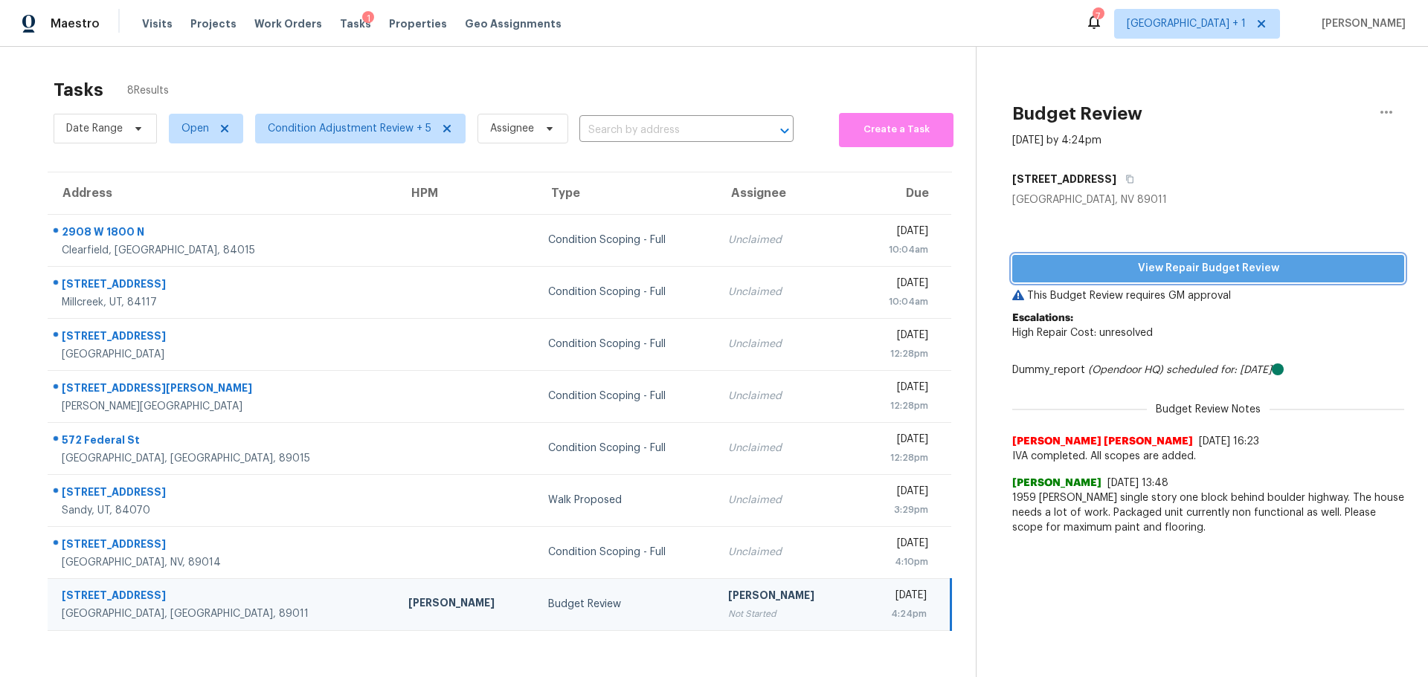
click at [1156, 274] on span "View Repair Budget Review" at bounding box center [1208, 269] width 368 height 19
